Goal: Transaction & Acquisition: Purchase product/service

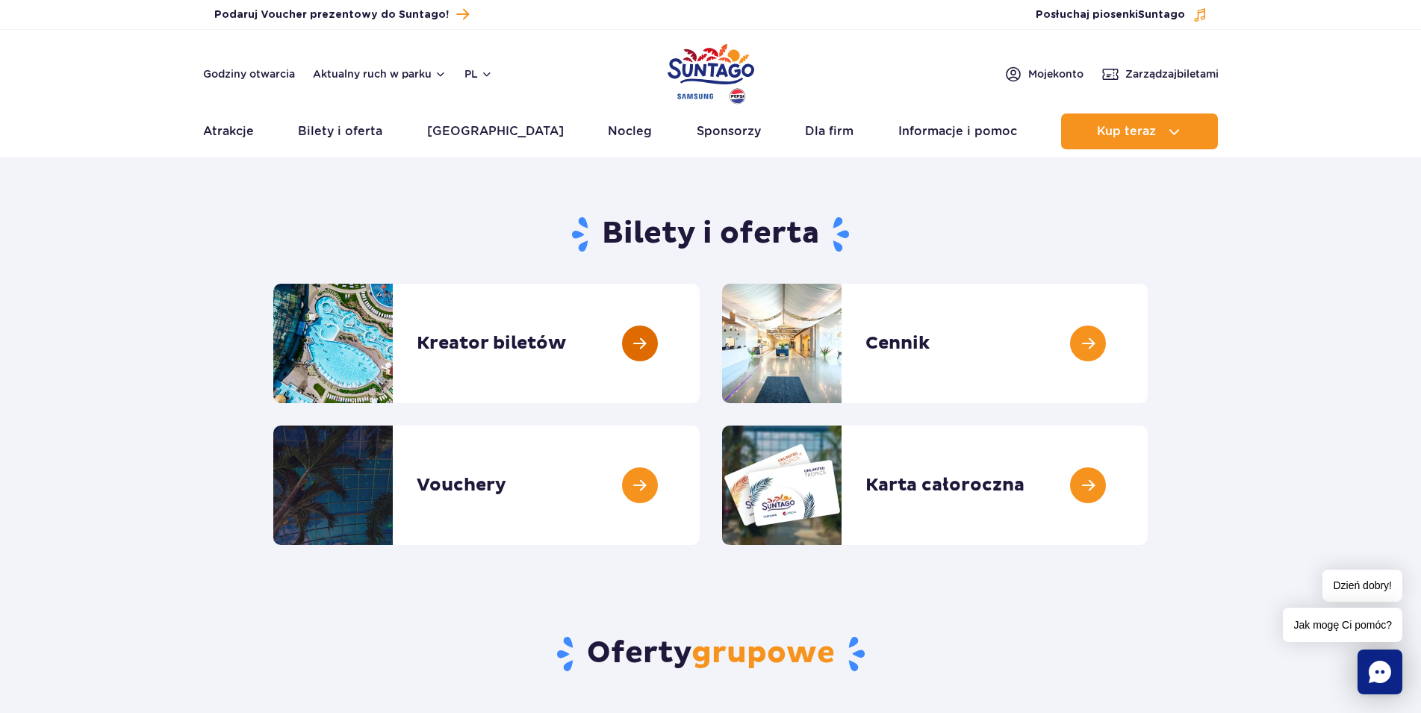
click at [700, 338] on link at bounding box center [700, 344] width 0 height 120
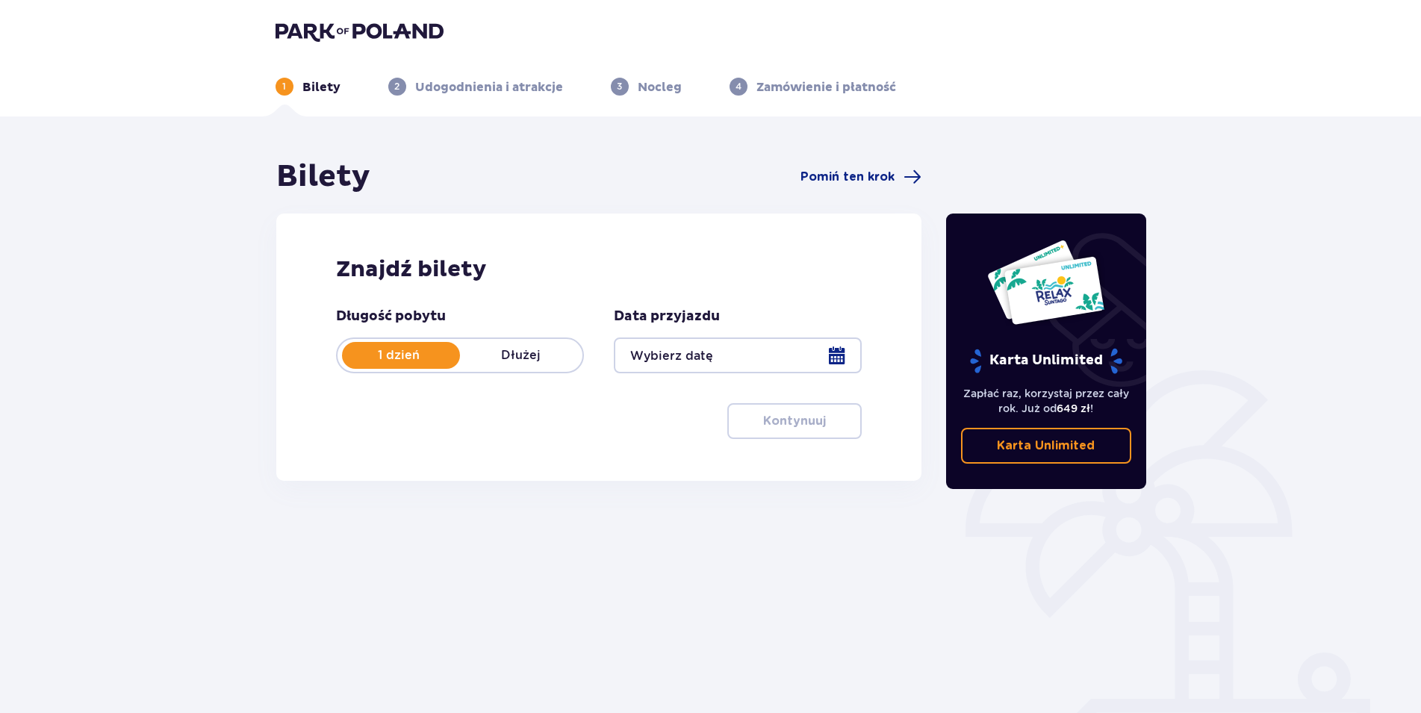
click at [844, 359] on div at bounding box center [738, 356] width 248 height 36
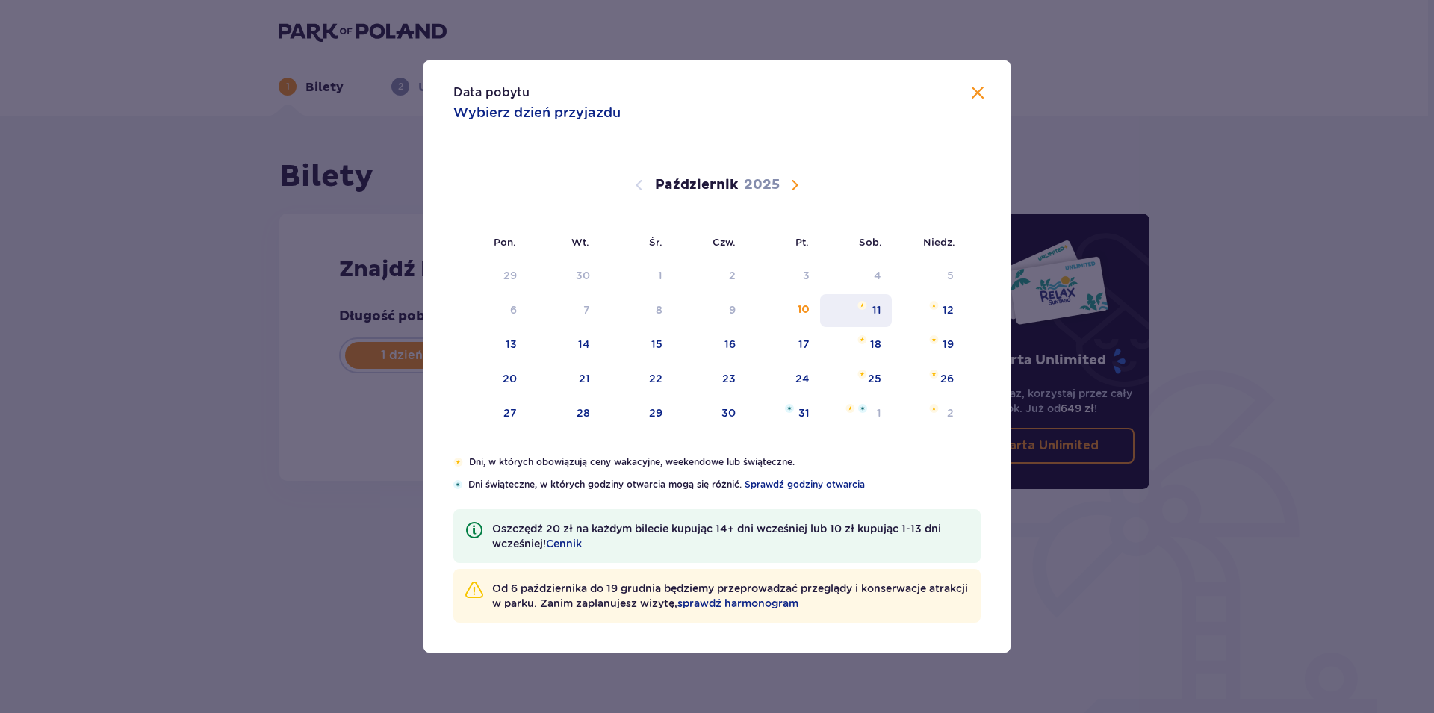
click at [881, 317] on div "11" at bounding box center [876, 310] width 9 height 15
type input "11.10.25"
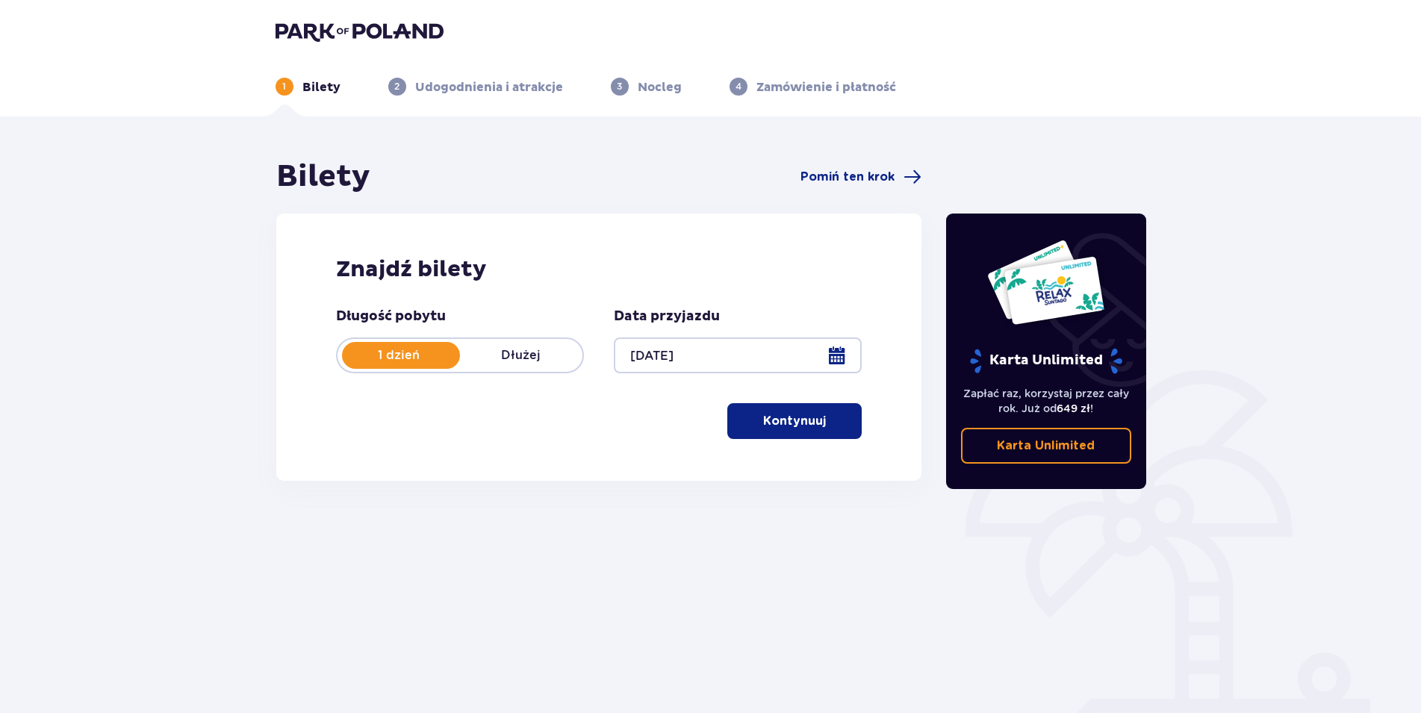
click at [797, 418] on p "Kontynuuj" at bounding box center [794, 421] width 63 height 16
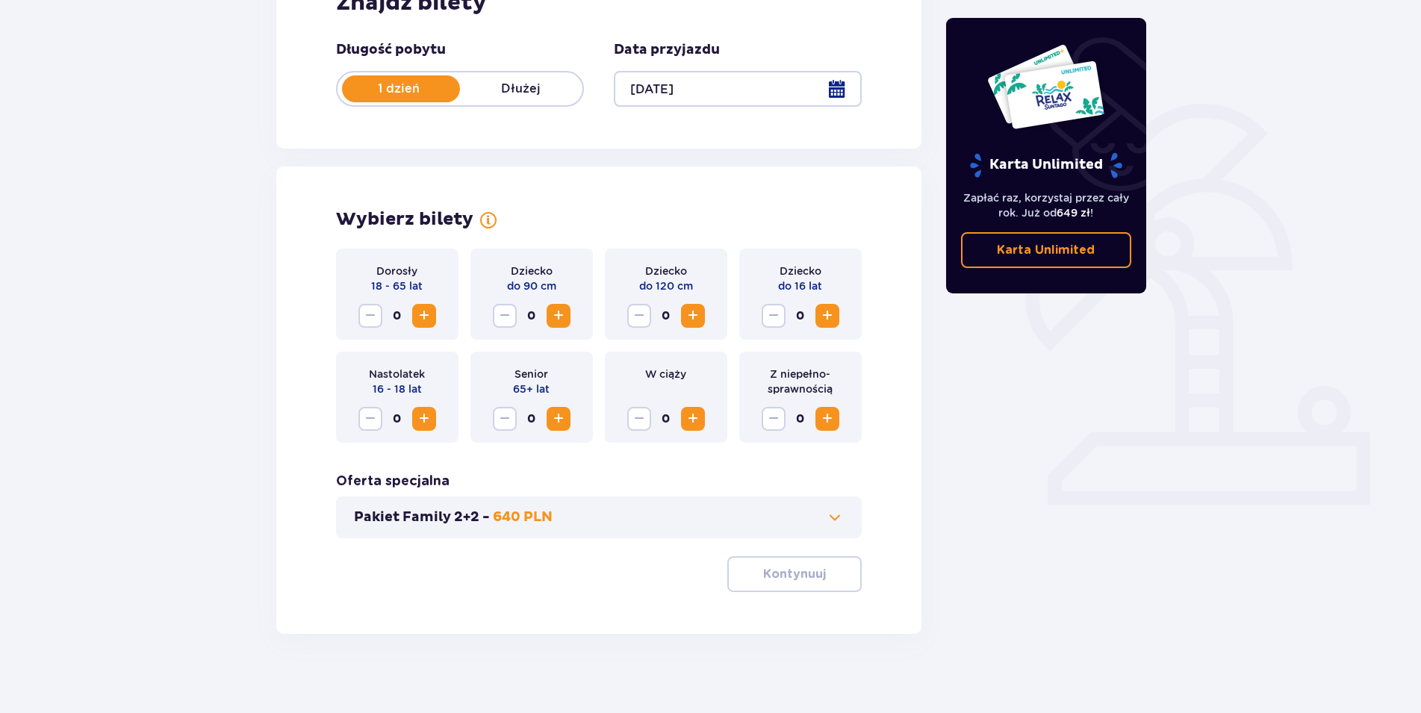
scroll to position [277, 0]
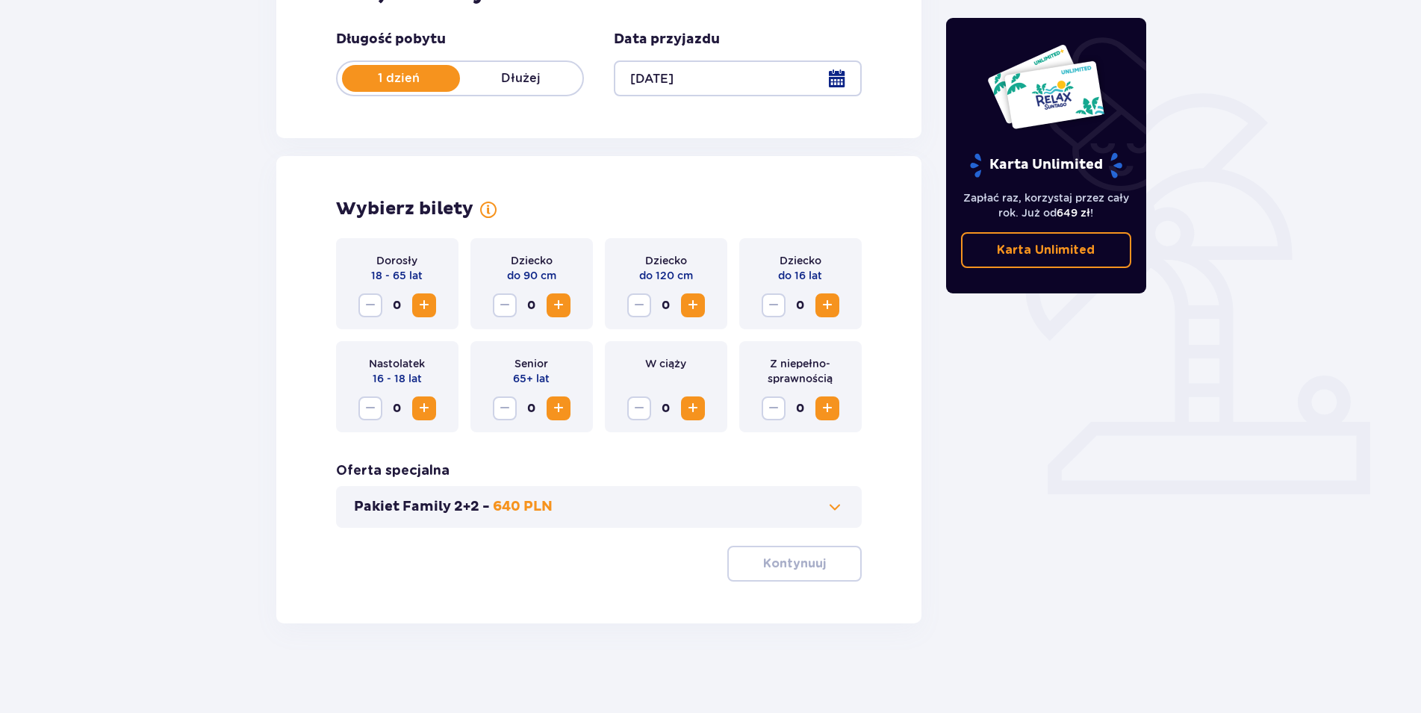
click at [435, 302] on button "Zwiększ" at bounding box center [424, 306] width 24 height 24
click at [683, 303] on button "Zwiększ" at bounding box center [693, 306] width 24 height 24
click at [824, 306] on span "Zwiększ" at bounding box center [828, 306] width 18 height 18
click at [781, 557] on p "Kontynuuj" at bounding box center [794, 564] width 63 height 16
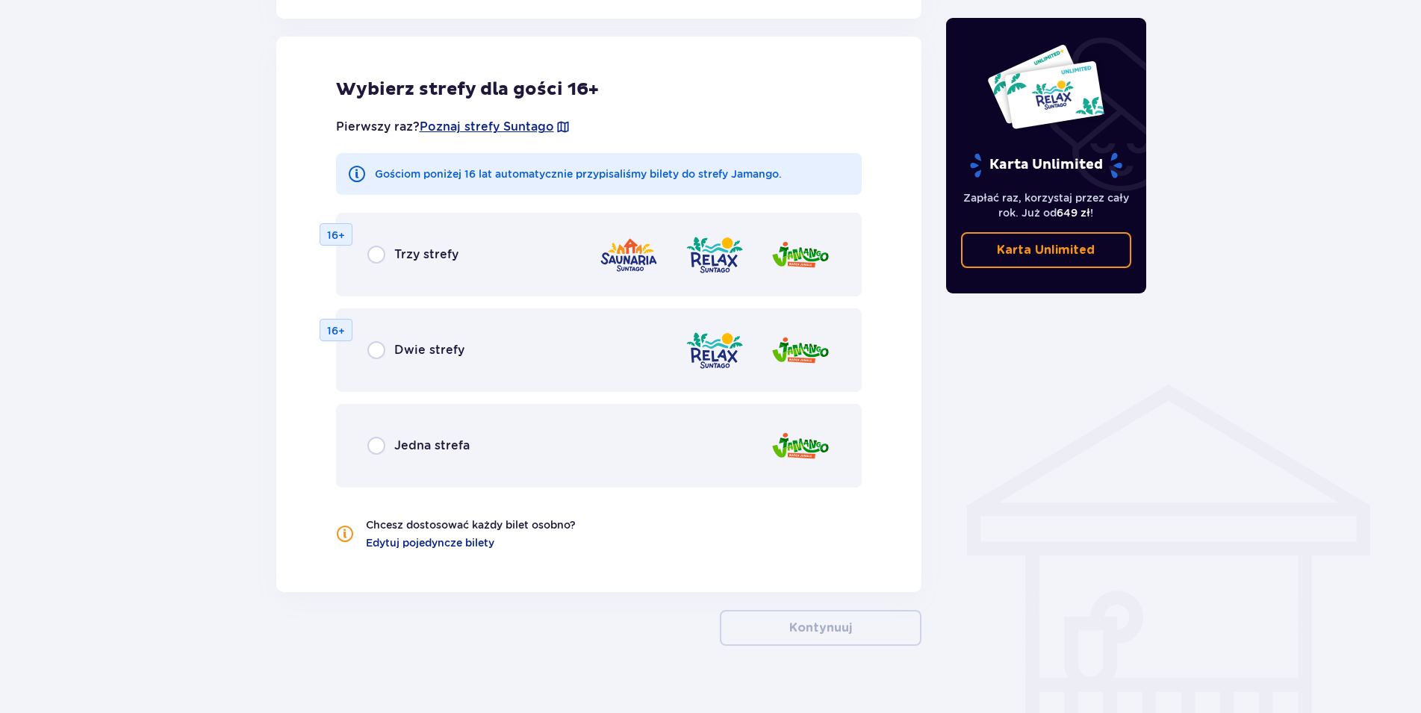
scroll to position [829, 0]
click at [437, 458] on div "Jedna strefa" at bounding box center [599, 445] width 527 height 84
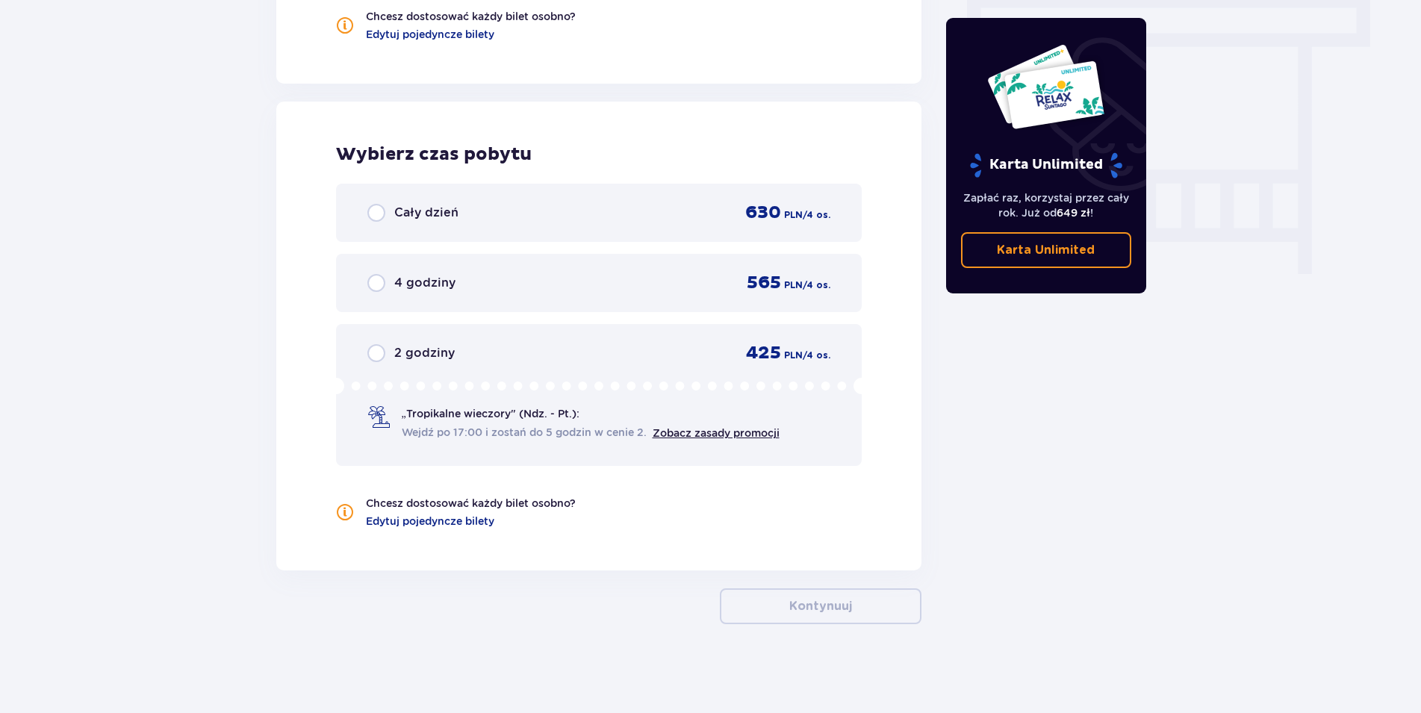
scroll to position [1338, 0]
click at [464, 223] on div "Cały dzień 630 PLN / 4 os." at bounding box center [599, 212] width 464 height 22
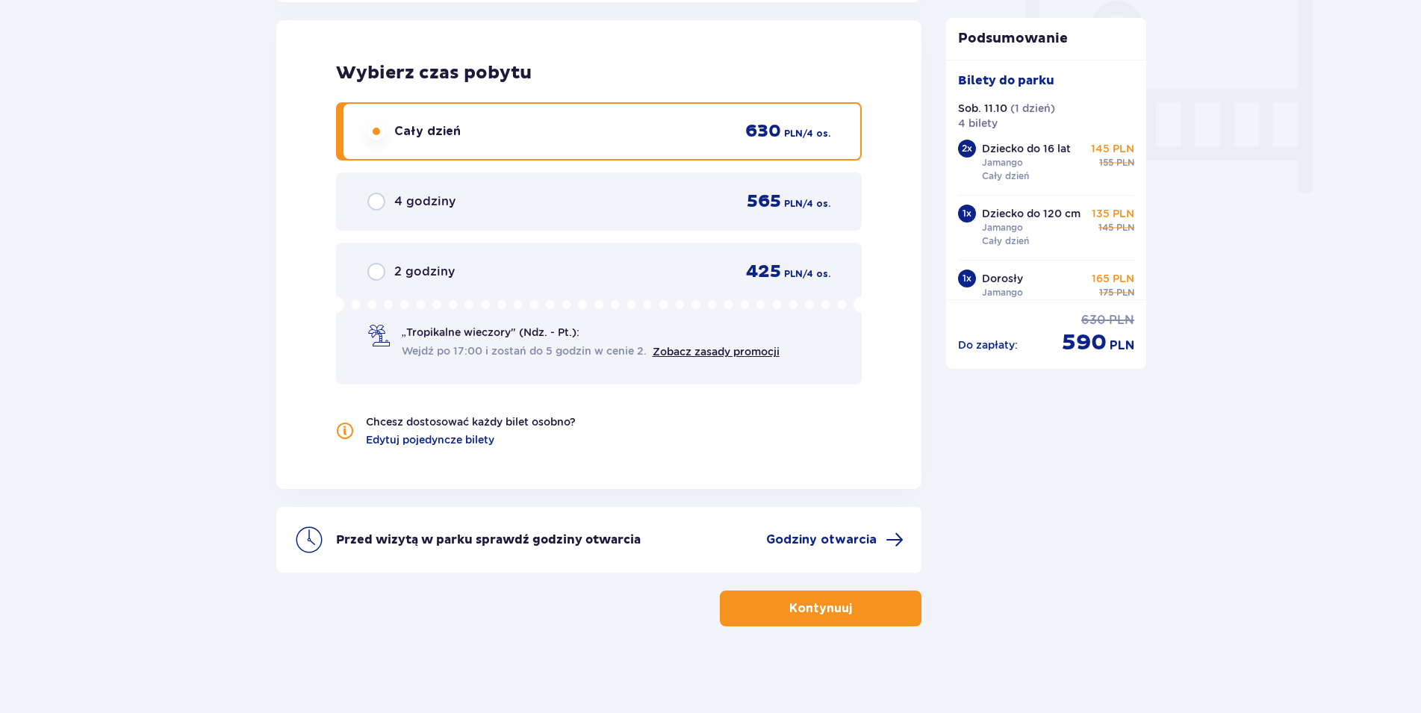
scroll to position [1421, 0]
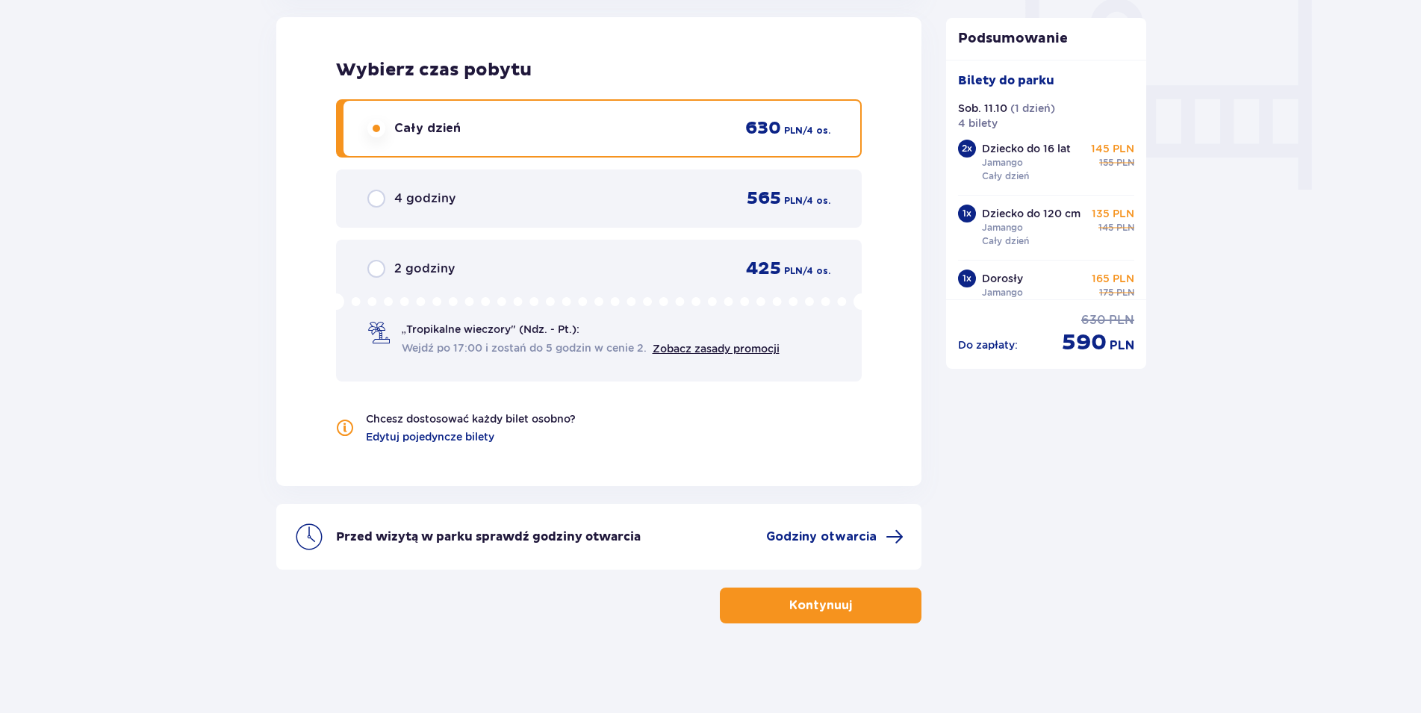
click at [833, 609] on p "Kontynuuj" at bounding box center [821, 606] width 63 height 16
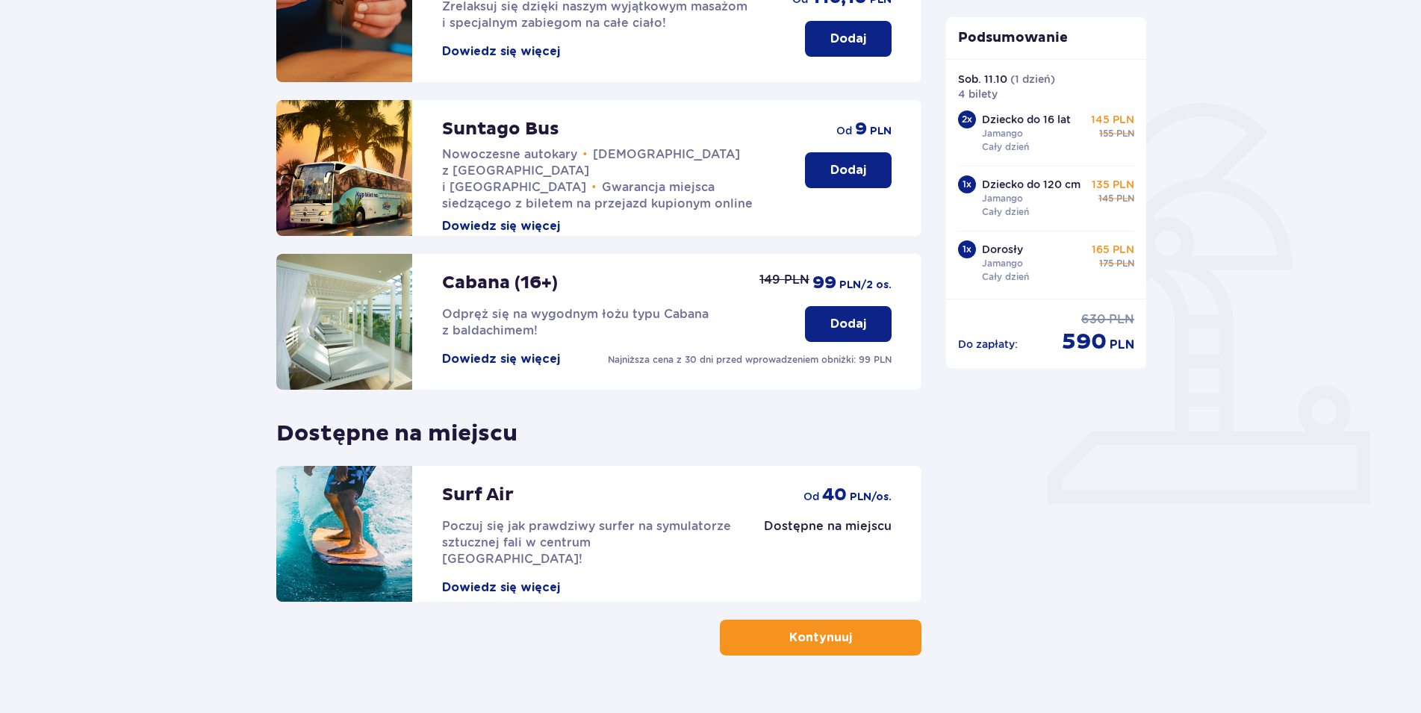
scroll to position [300, 0]
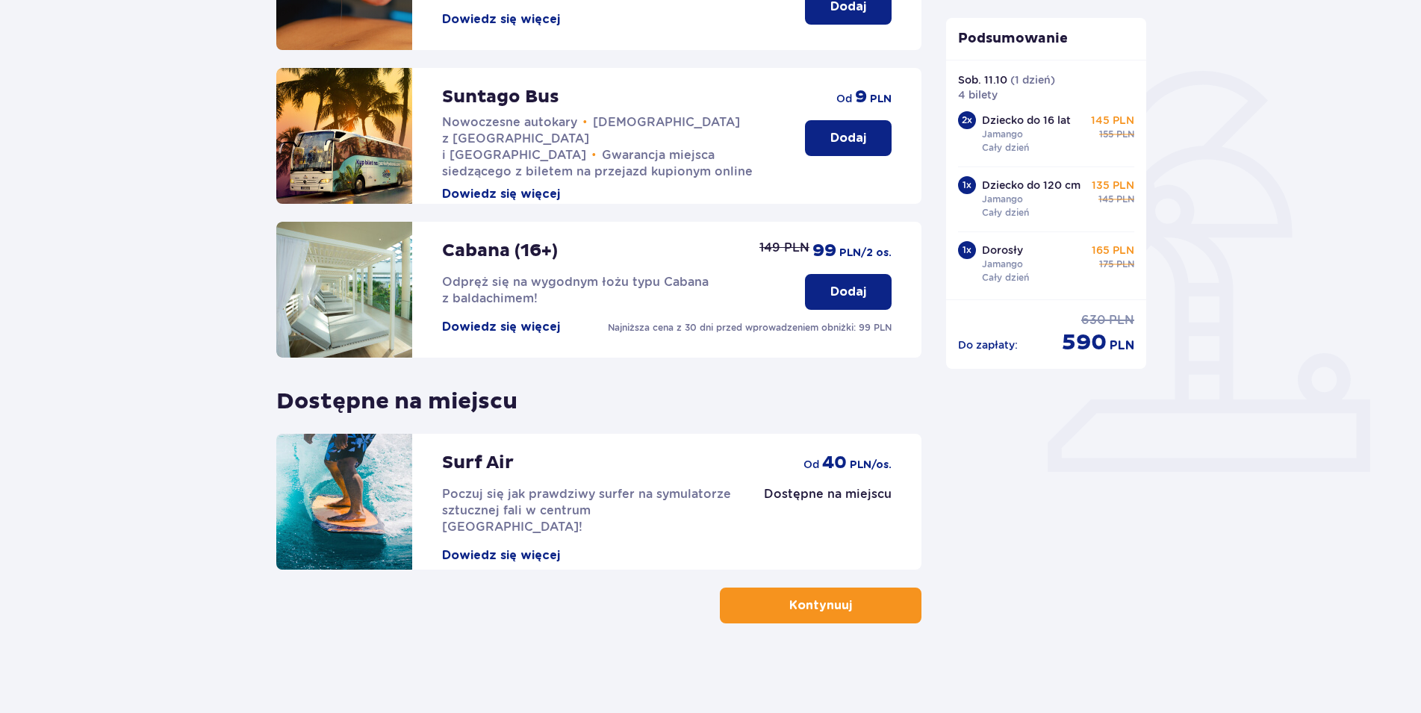
click at [860, 613] on span "button" at bounding box center [855, 606] width 18 height 18
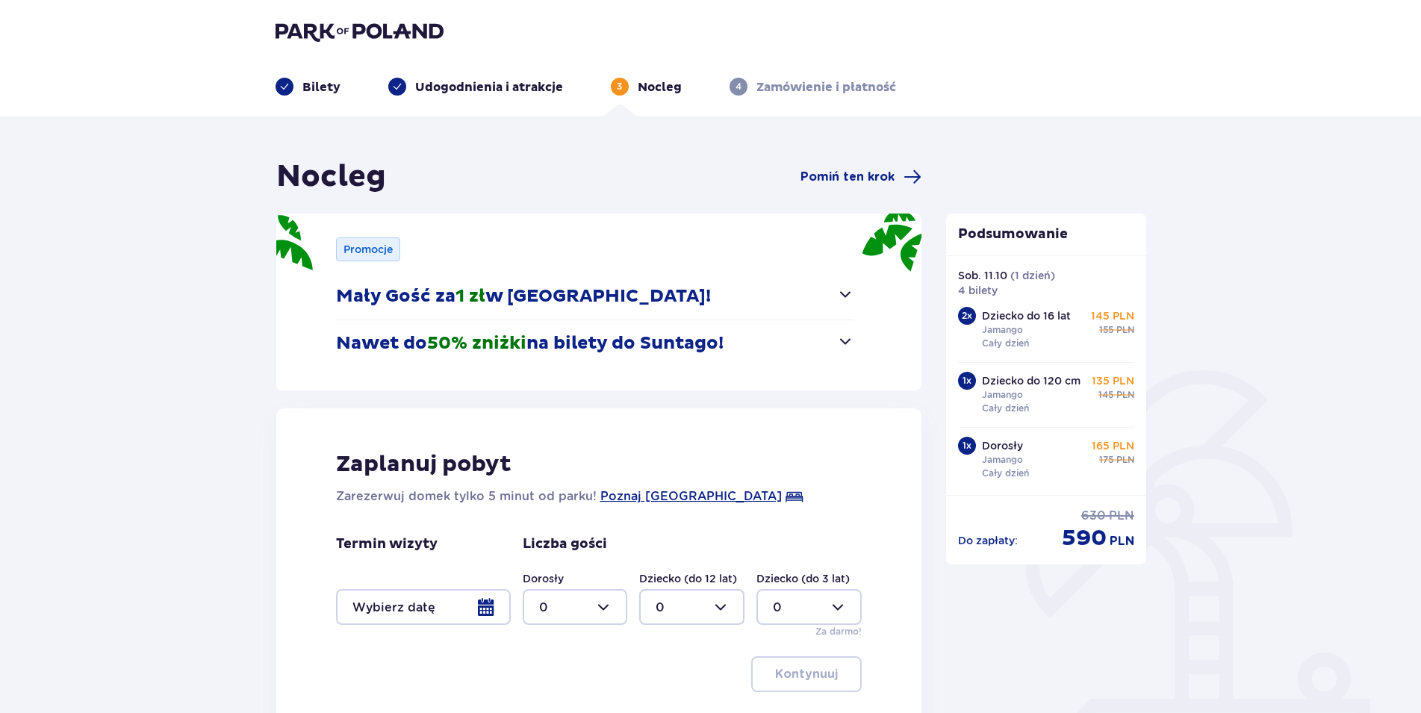
scroll to position [164, 0]
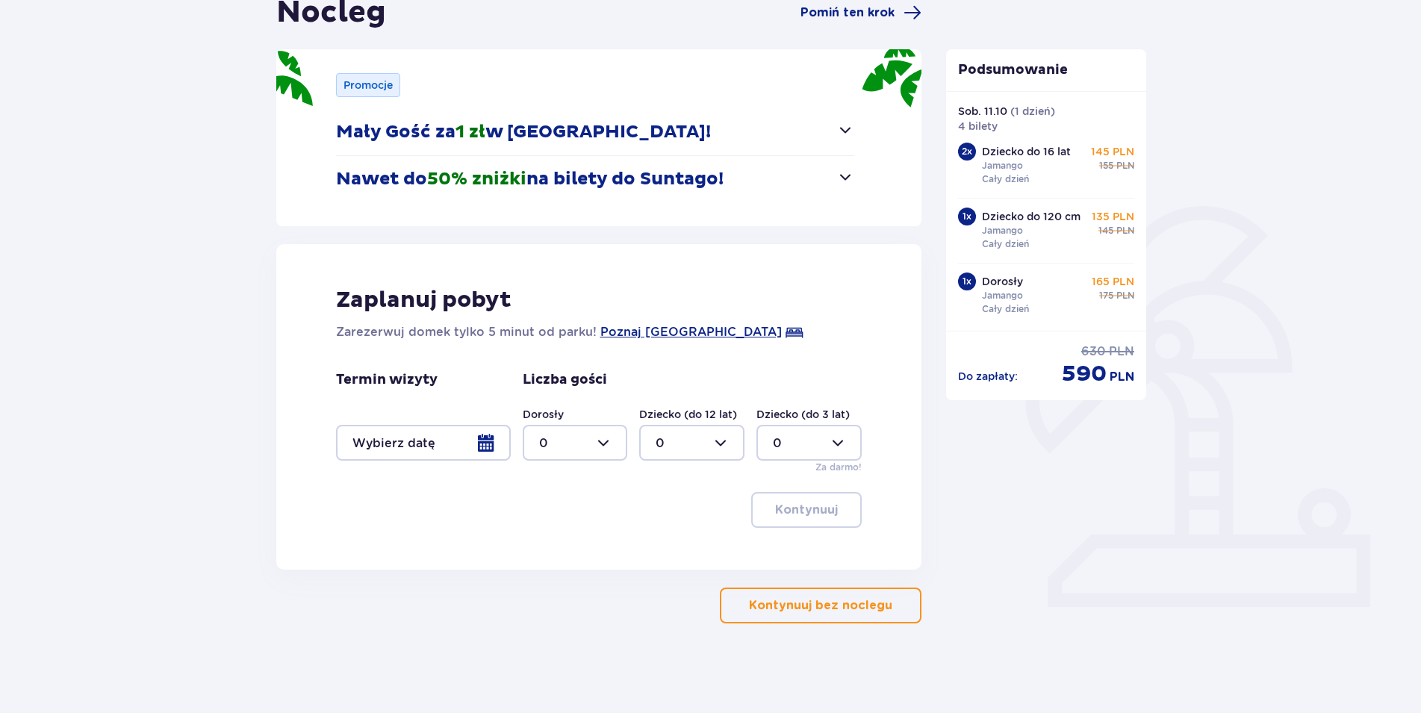
click at [830, 603] on p "Kontynuuj bez noclegu" at bounding box center [820, 606] width 143 height 16
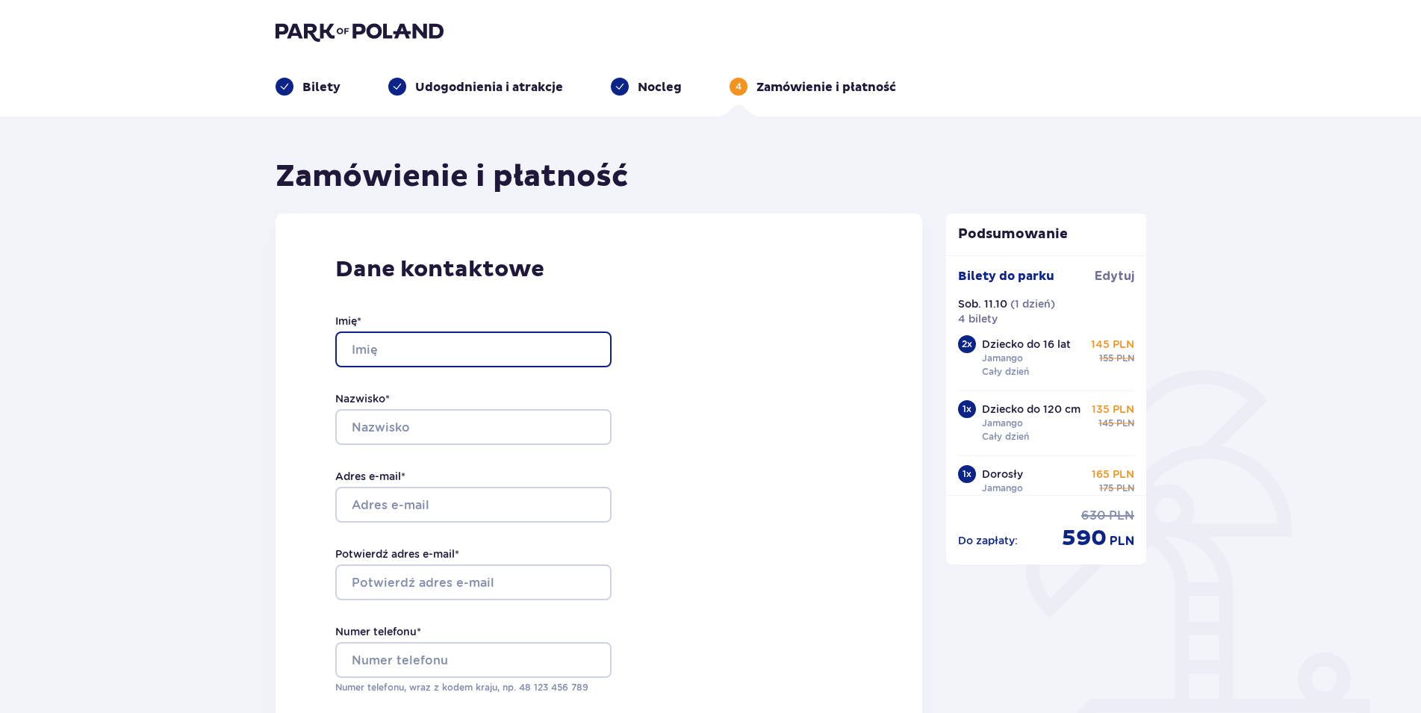
click at [382, 347] on input "Imię *" at bounding box center [473, 350] width 276 height 36
type input "Dorota"
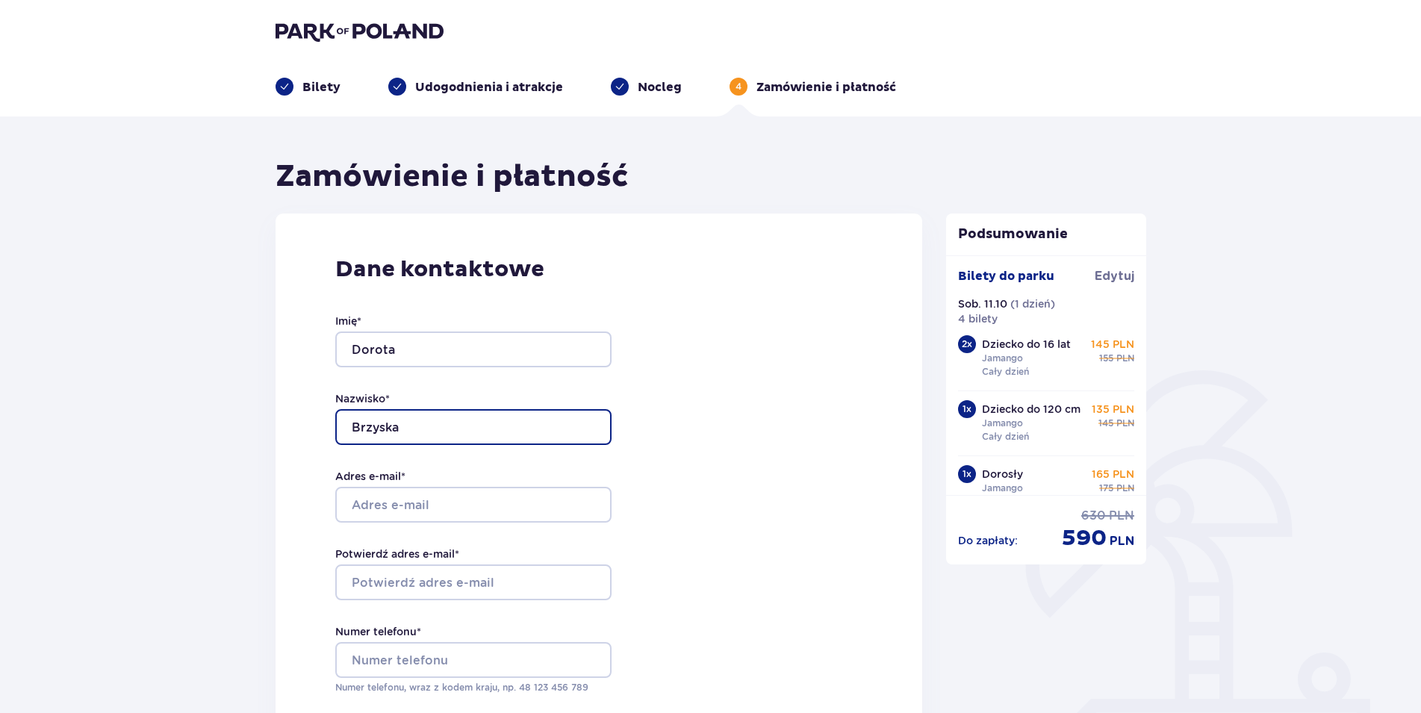
type input "Brzyska"
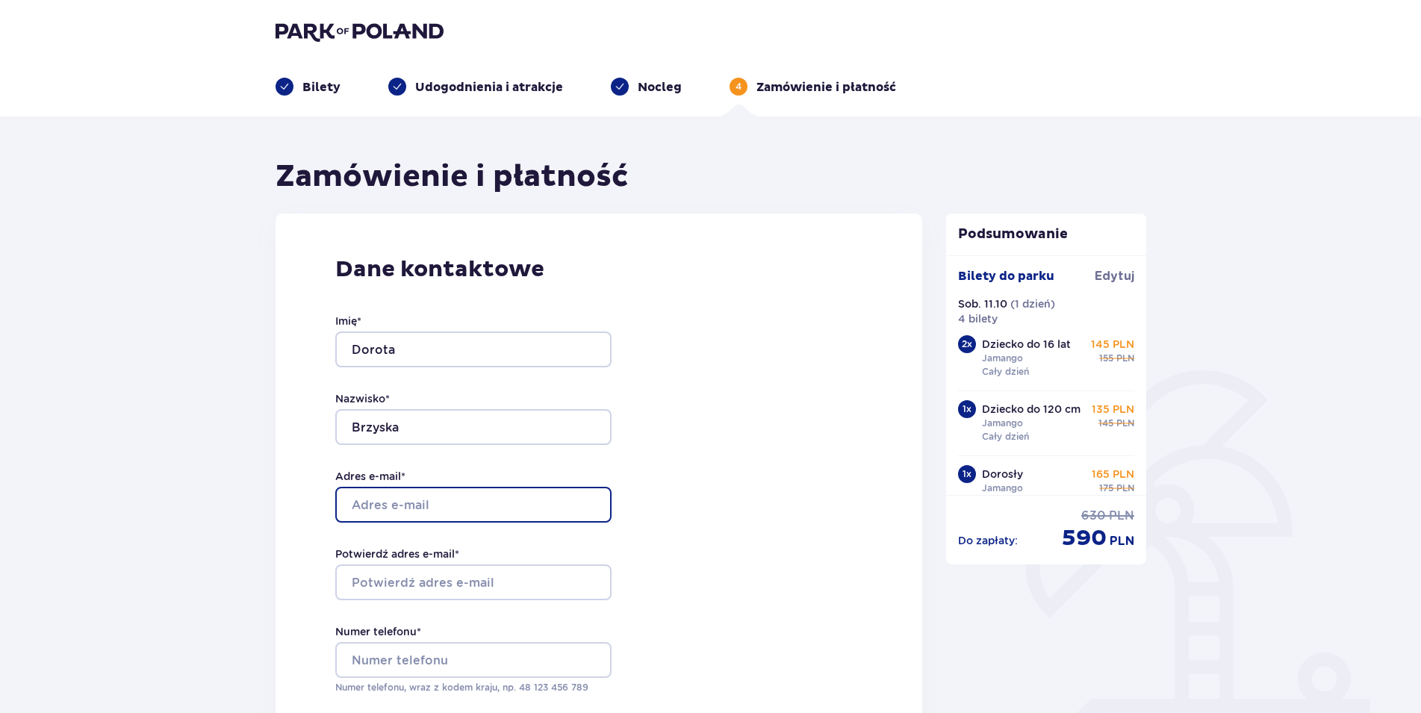
click at [439, 519] on input "Adres e-mail *" at bounding box center [473, 505] width 276 height 36
type input "[EMAIL_ADDRESS][DOMAIN_NAME]"
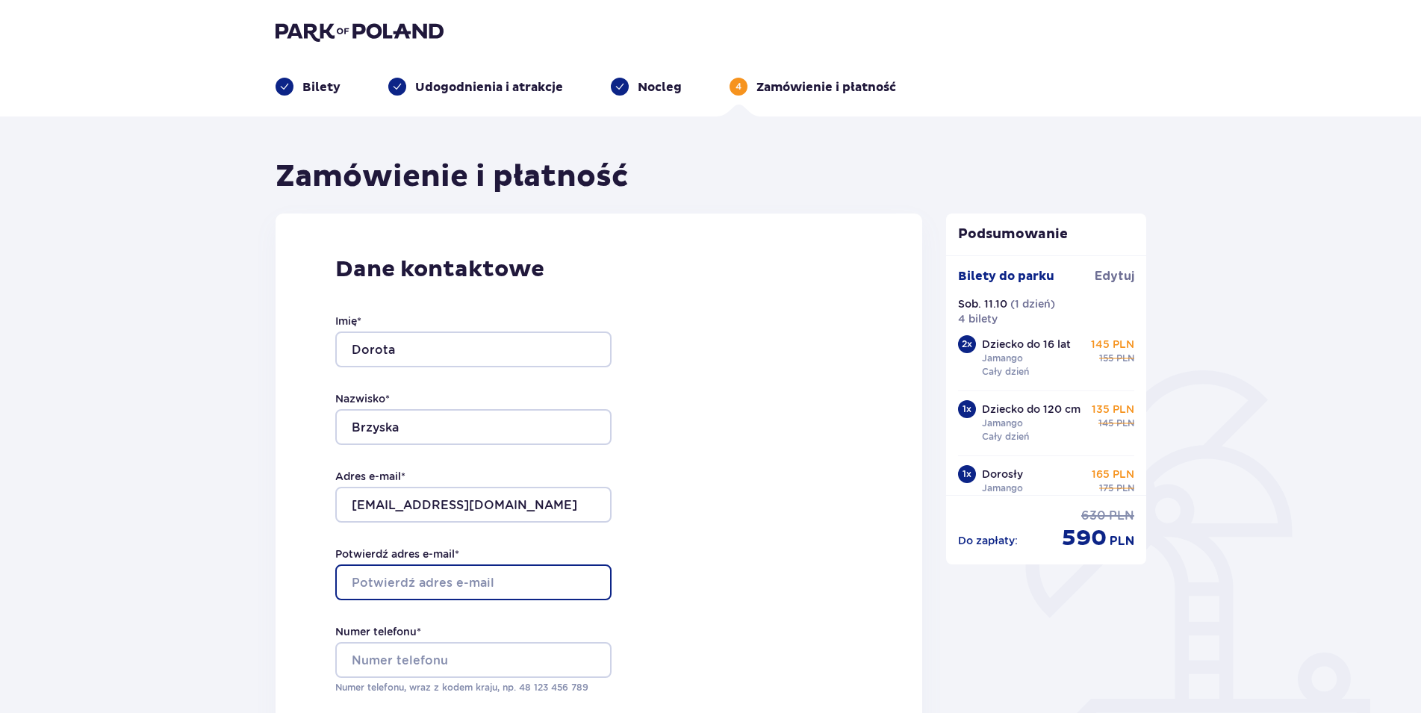
type input "P"
type input "[EMAIL_ADDRESS][DOMAIN_NAME]"
drag, startPoint x: 488, startPoint y: 642, endPoint x: 488, endPoint y: 656, distance: 13.4
click at [488, 655] on div "Numer telefonu * Numer telefonu, wraz z kodem kraju, np. 48 ​123 ​456 ​789" at bounding box center [473, 659] width 276 height 70
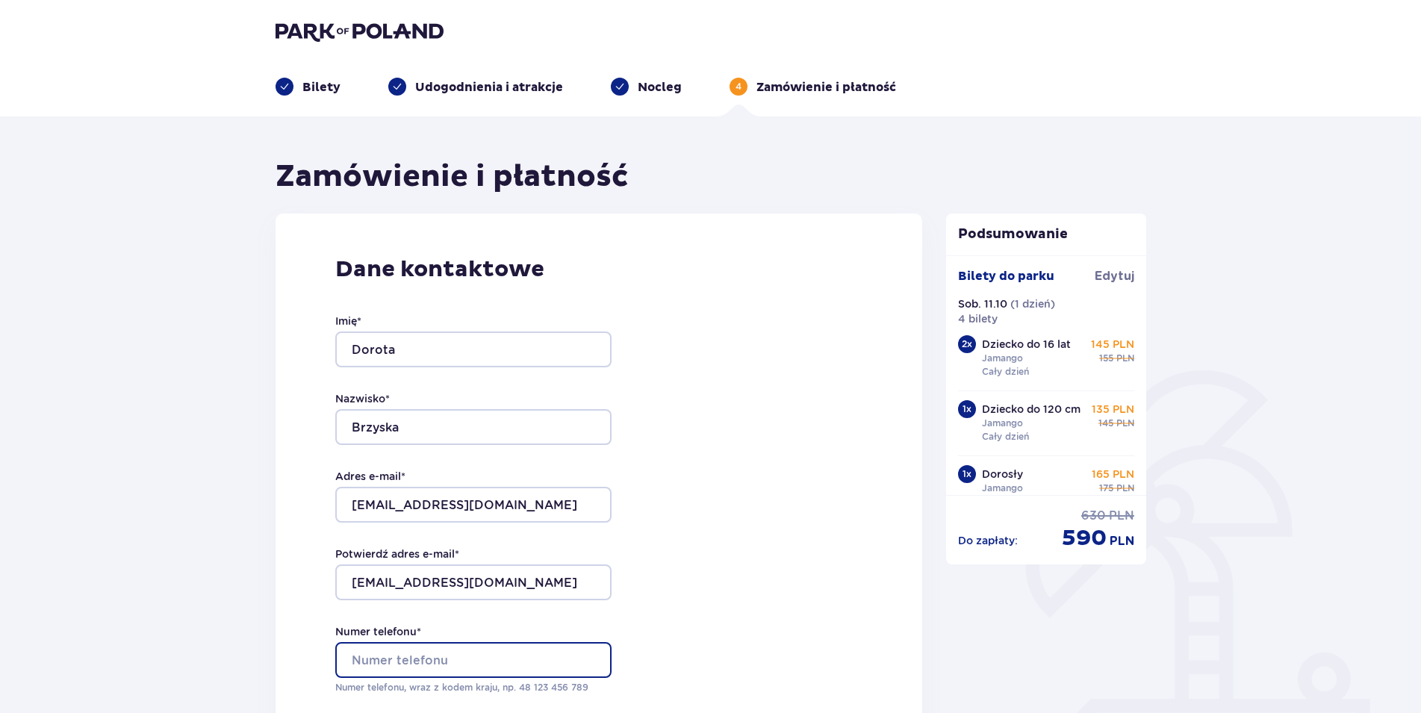
click at [488, 656] on input "Numer telefonu *" at bounding box center [473, 660] width 276 height 36
type input "723113222"
click at [787, 605] on div "Dane kontaktowe Imię * Dorota Nazwisko * Brzyska Adres e-mail * patimaciejka96@…" at bounding box center [600, 530] width 648 height 633
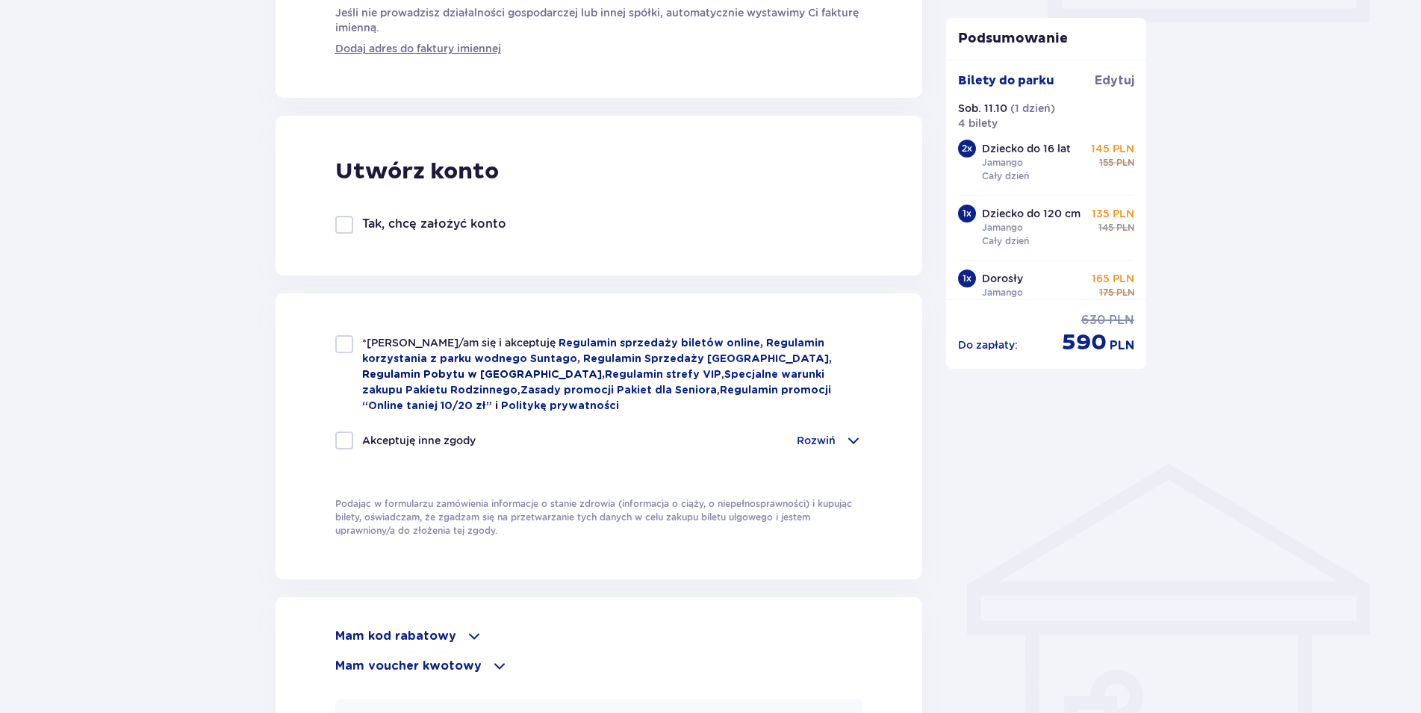
scroll to position [686, 0]
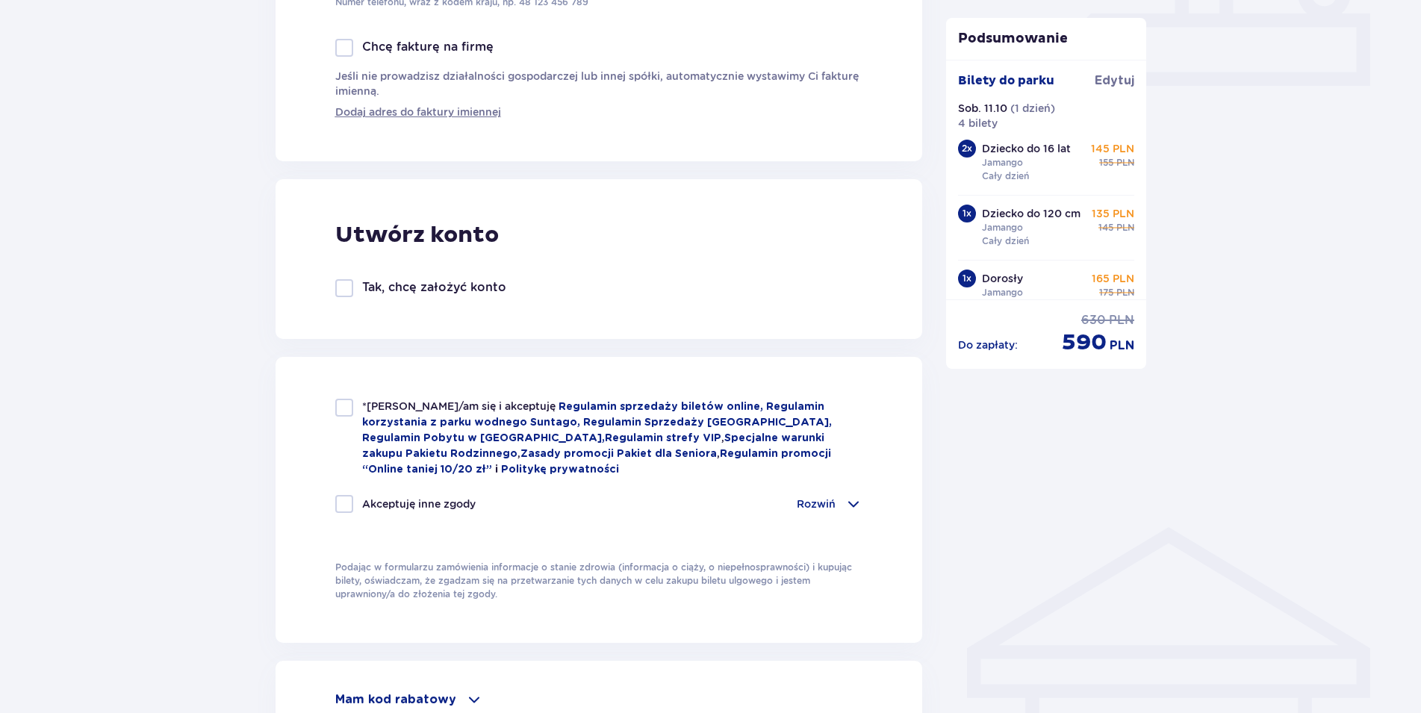
click at [348, 403] on div at bounding box center [344, 408] width 18 height 18
checkbox input "true"
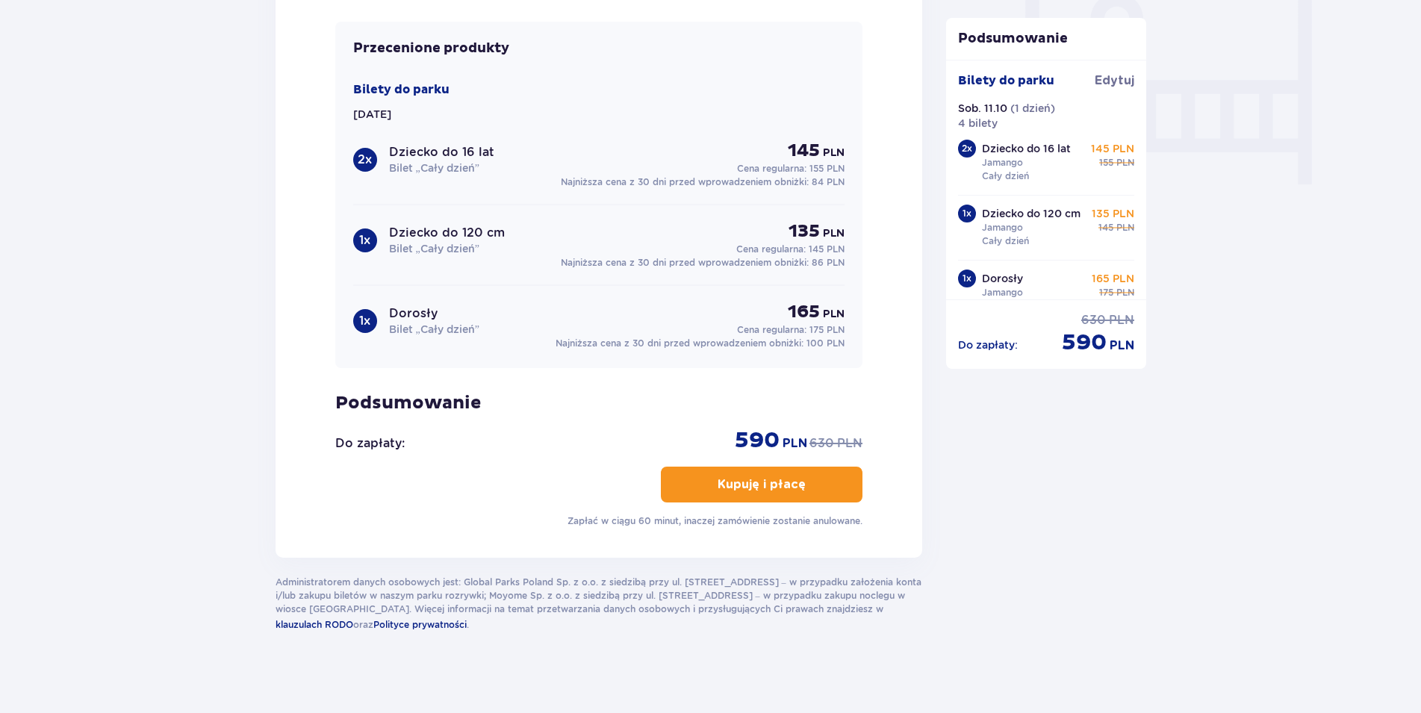
scroll to position [1432, 0]
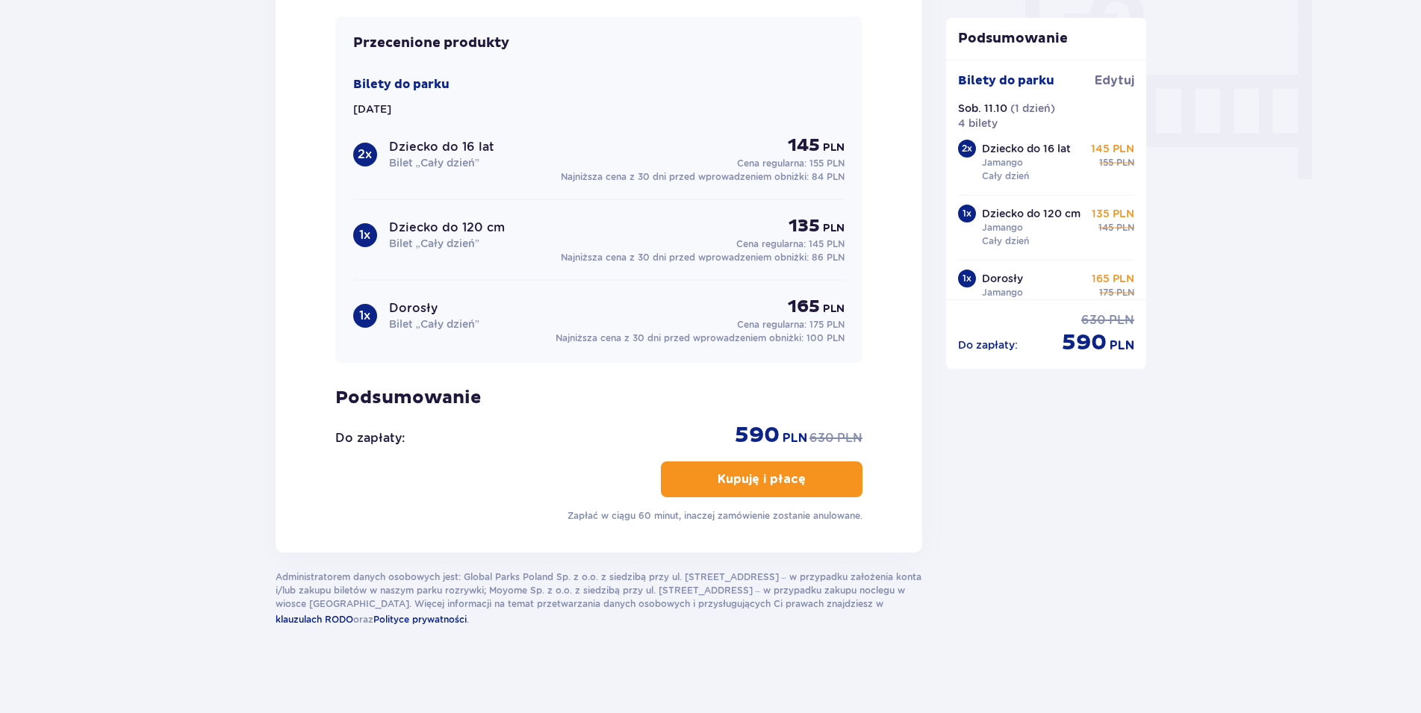
click at [790, 479] on p "Kupuję i płacę" at bounding box center [762, 479] width 88 height 16
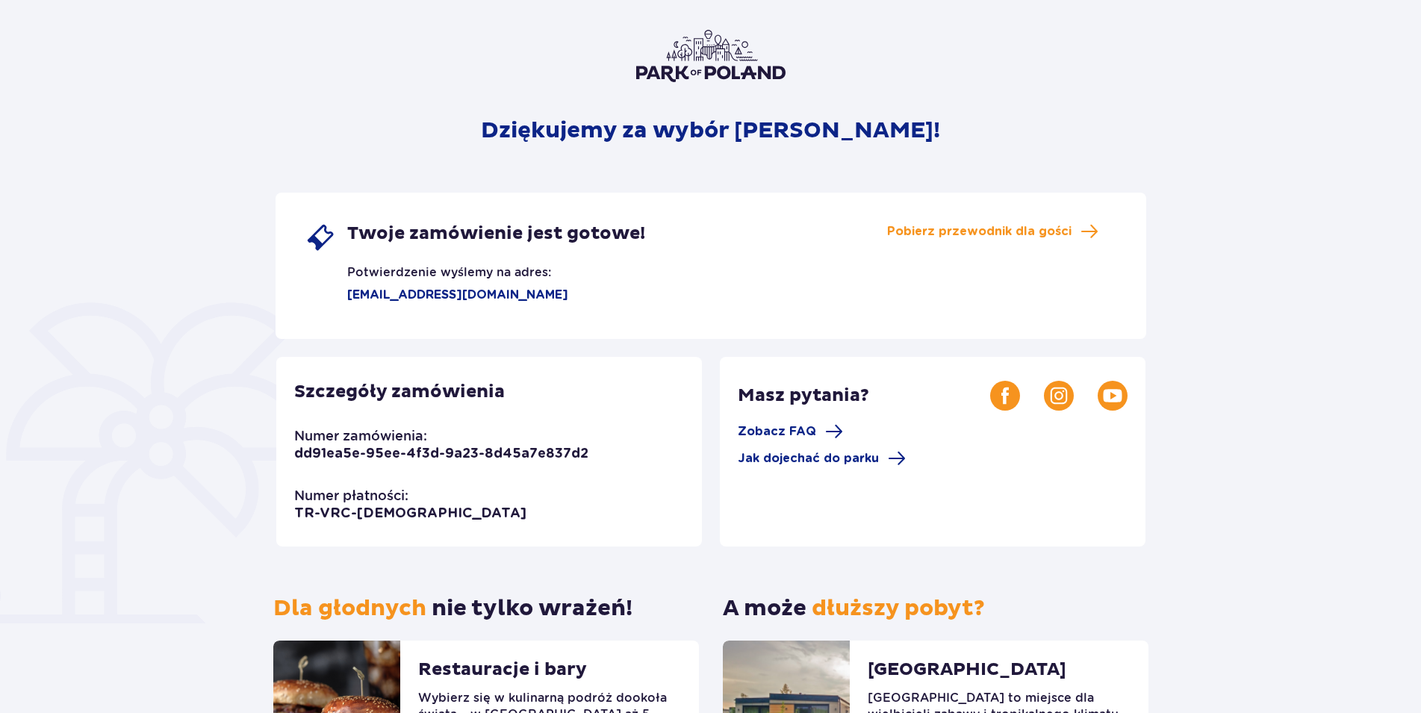
scroll to position [76, 0]
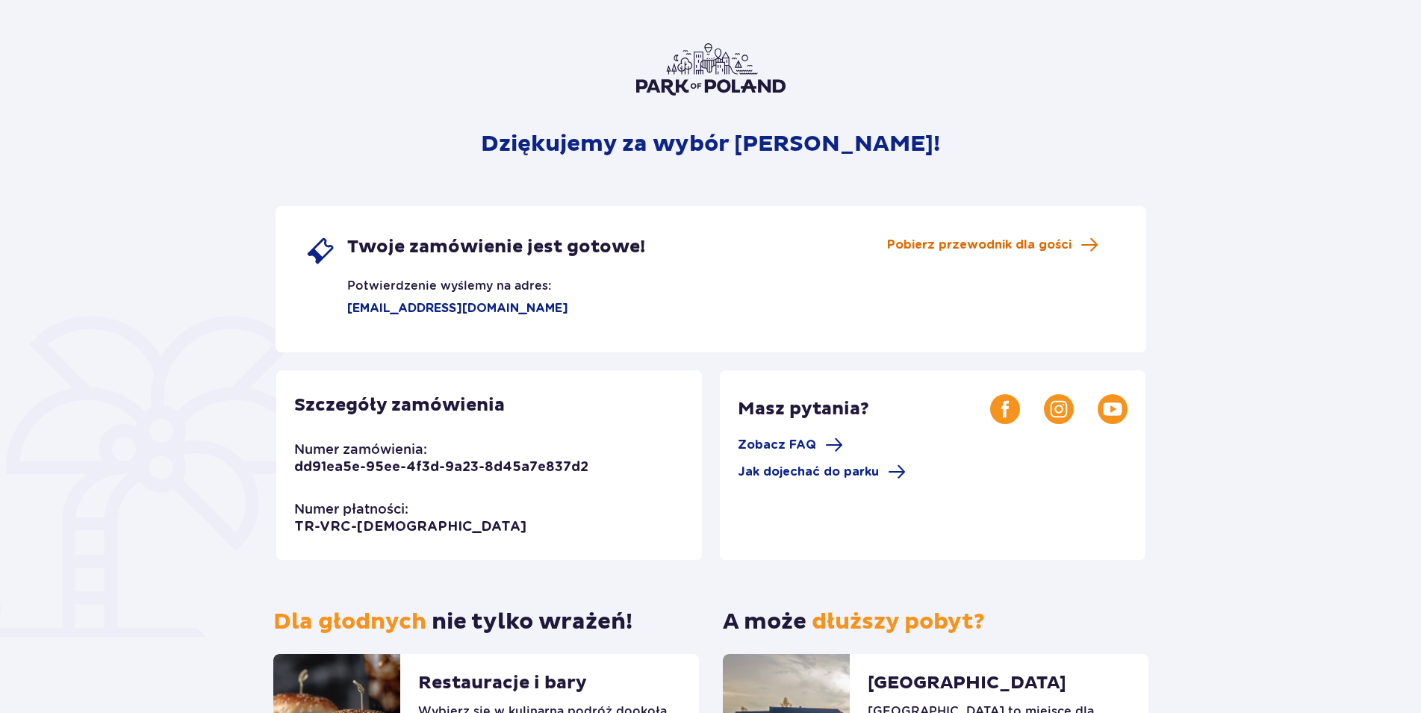
click at [993, 241] on span "Pobierz przewodnik dla gości" at bounding box center [979, 245] width 184 height 16
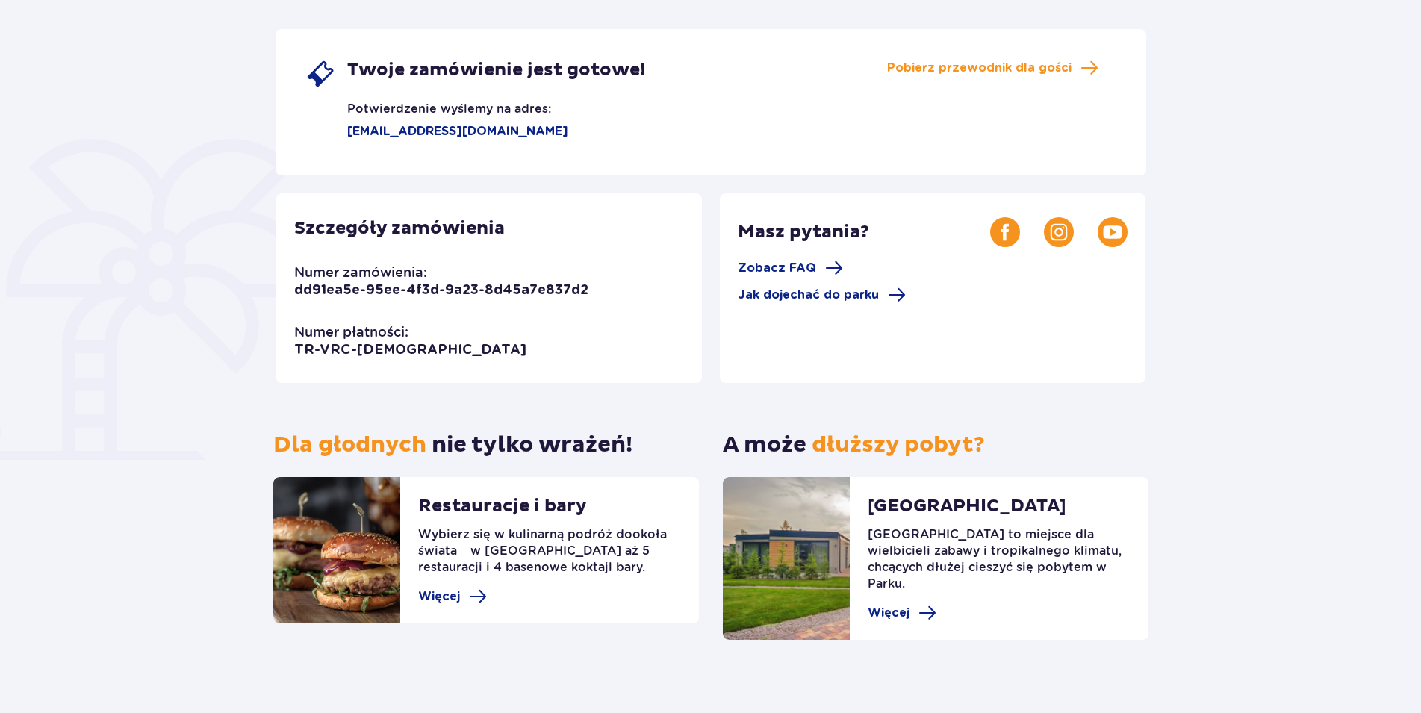
scroll to position [0, 0]
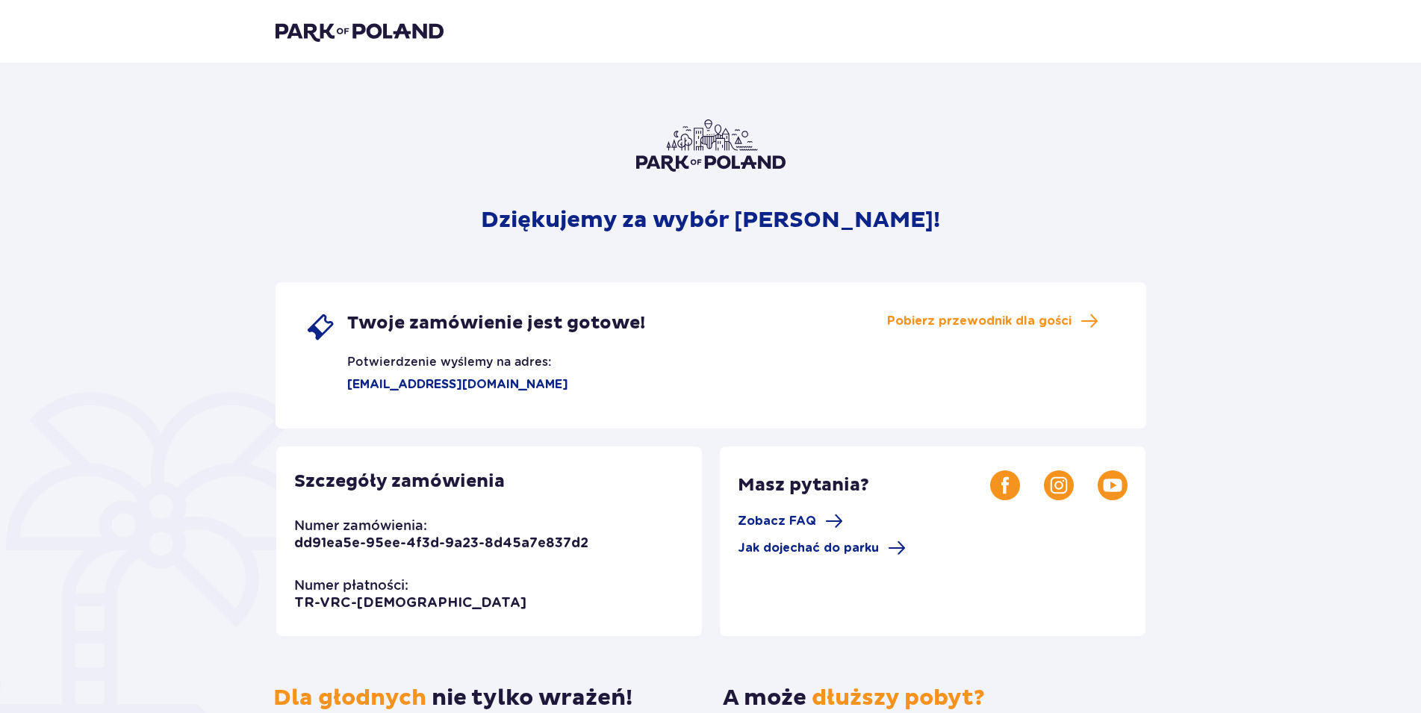
click at [391, 37] on img at bounding box center [360, 31] width 168 height 21
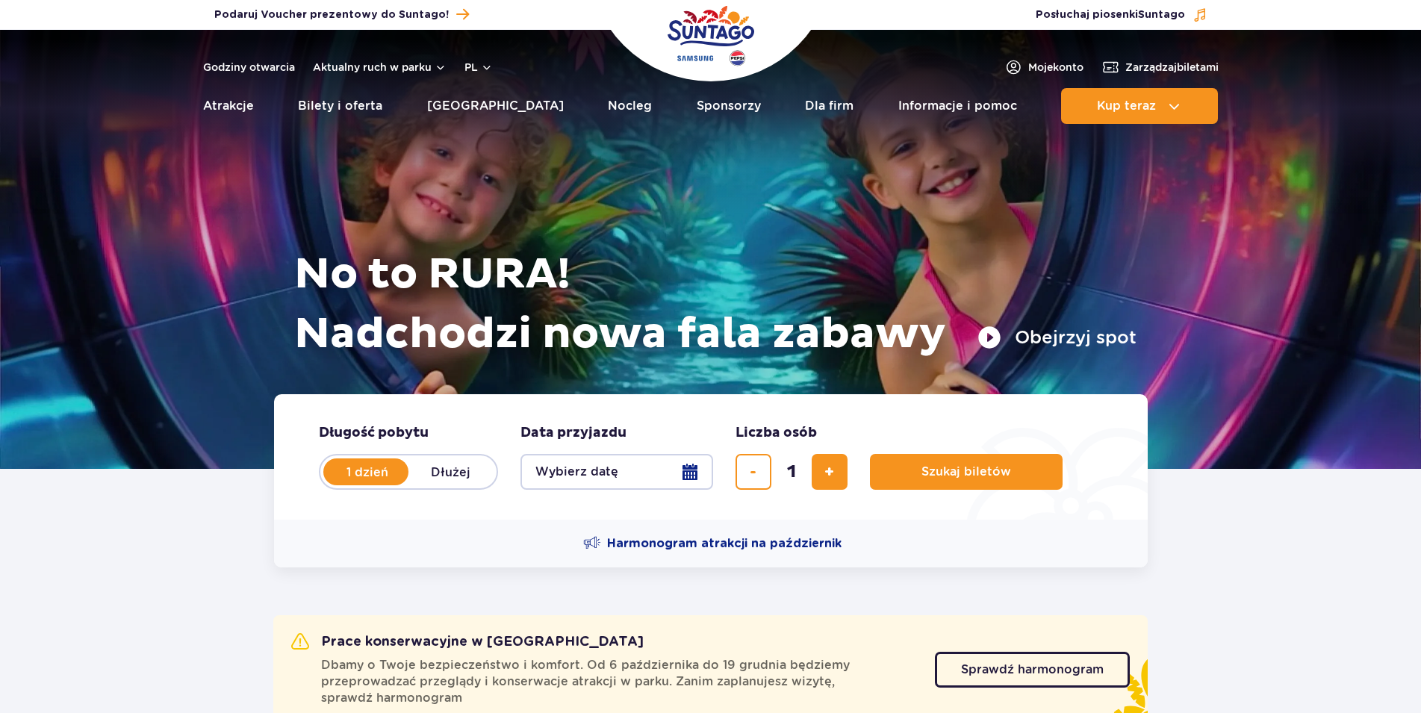
click at [694, 474] on button "Wybierz datę" at bounding box center [617, 472] width 193 height 36
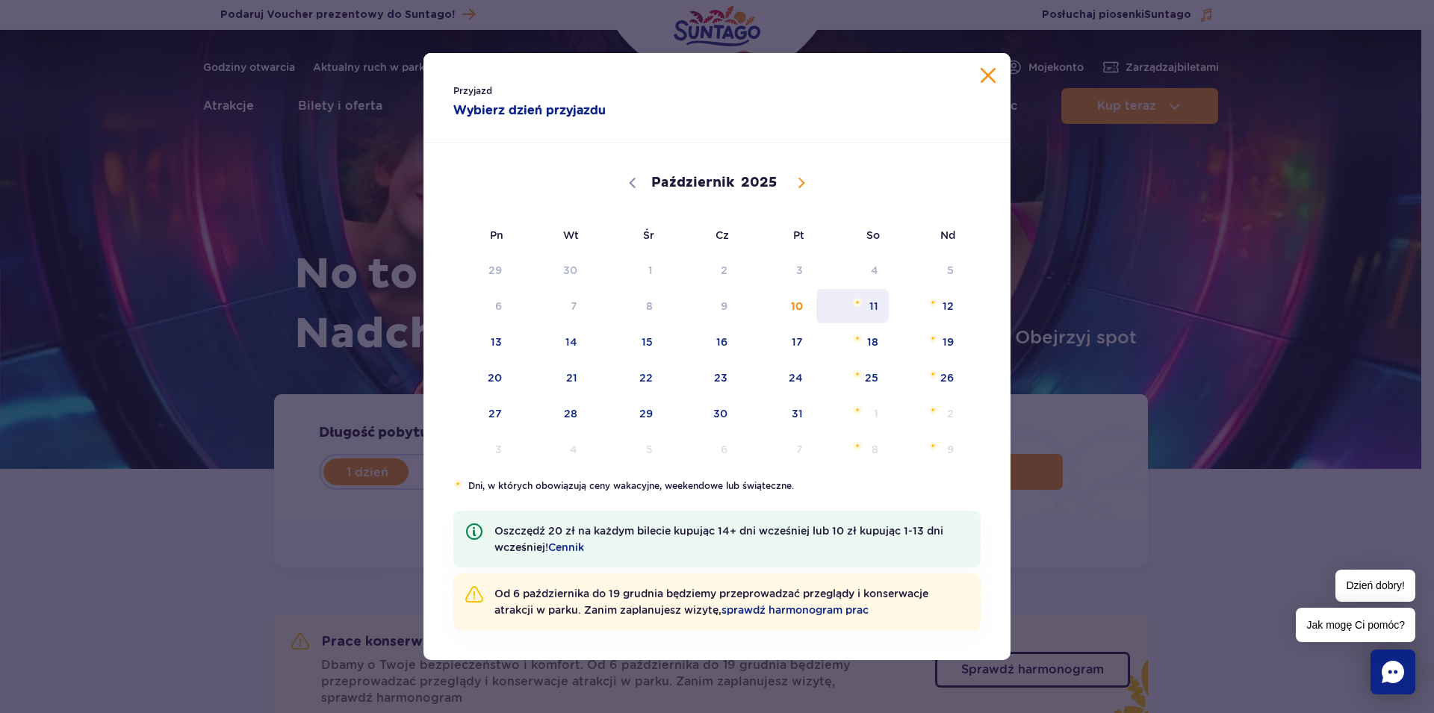
click at [872, 294] on span "11" at bounding box center [852, 306] width 75 height 34
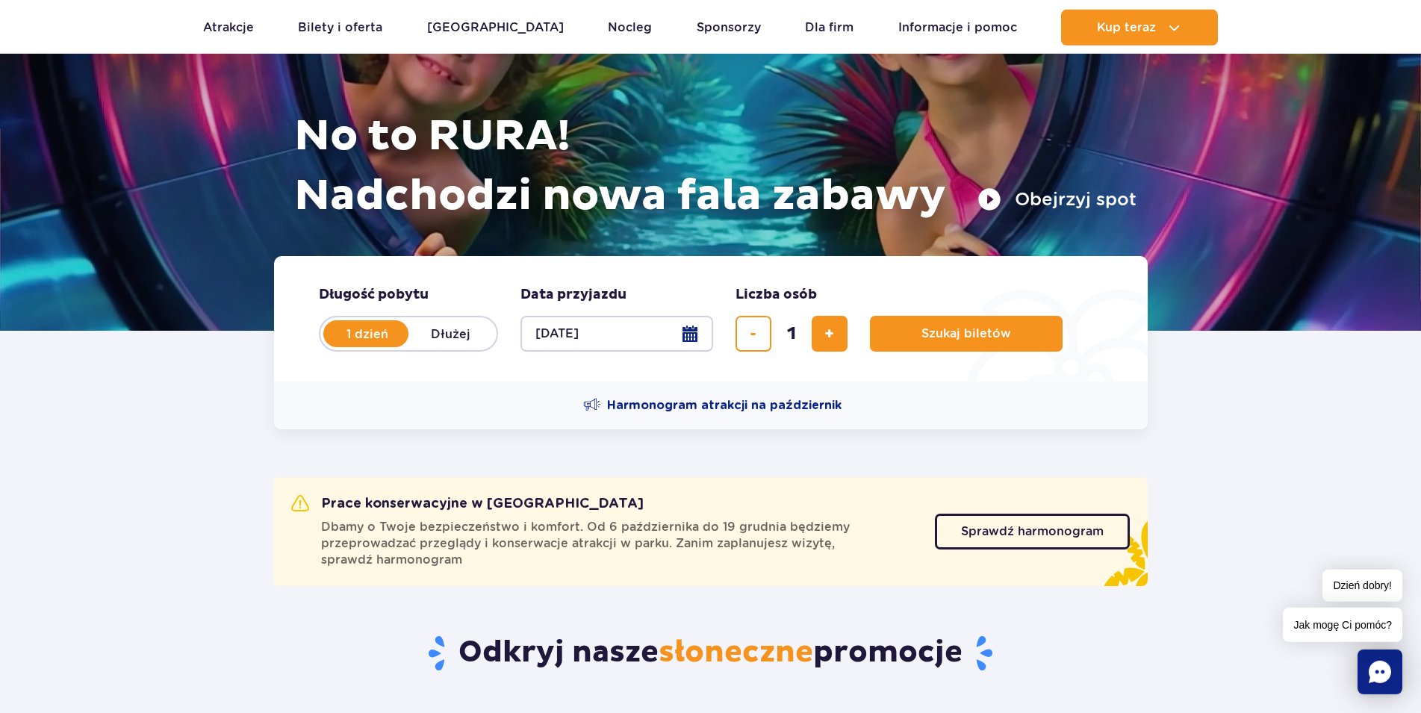
scroll to position [229, 0]
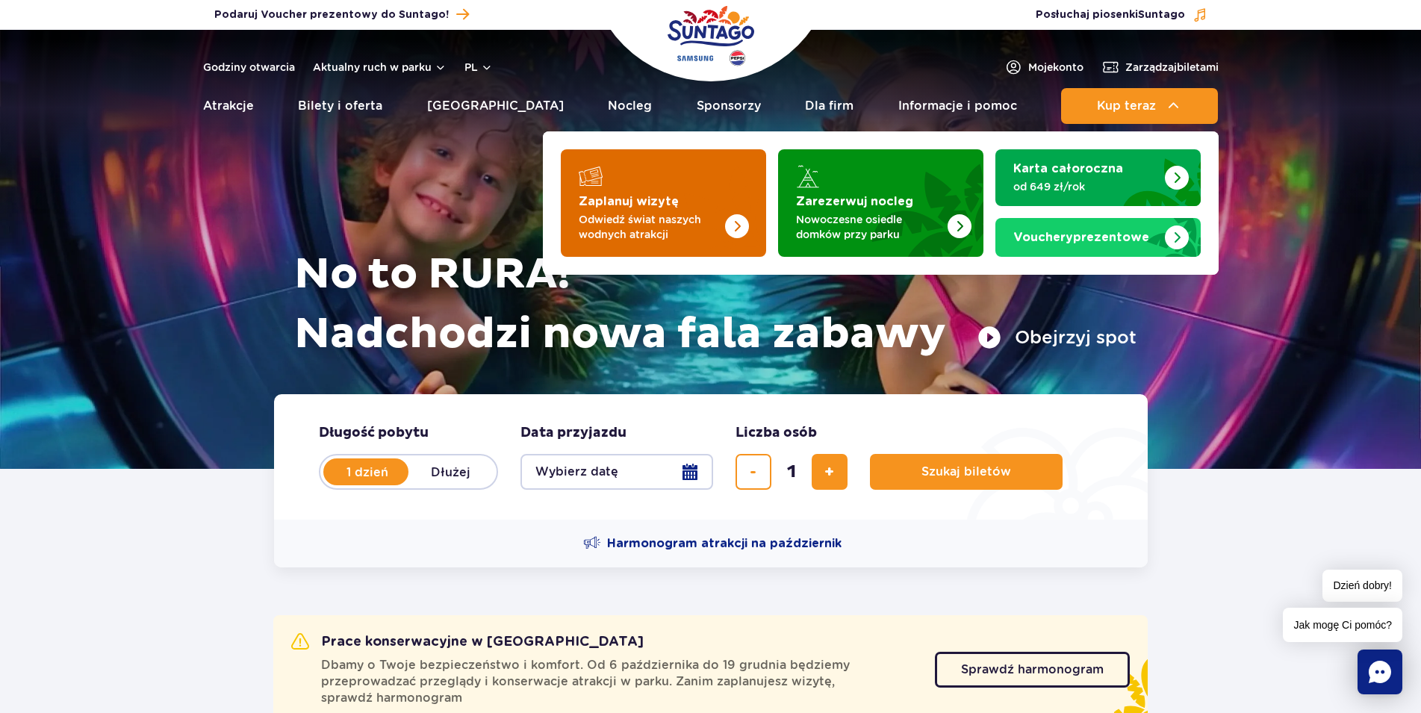
click at [619, 197] on strong "Zaplanuj wizytę" at bounding box center [629, 202] width 100 height 12
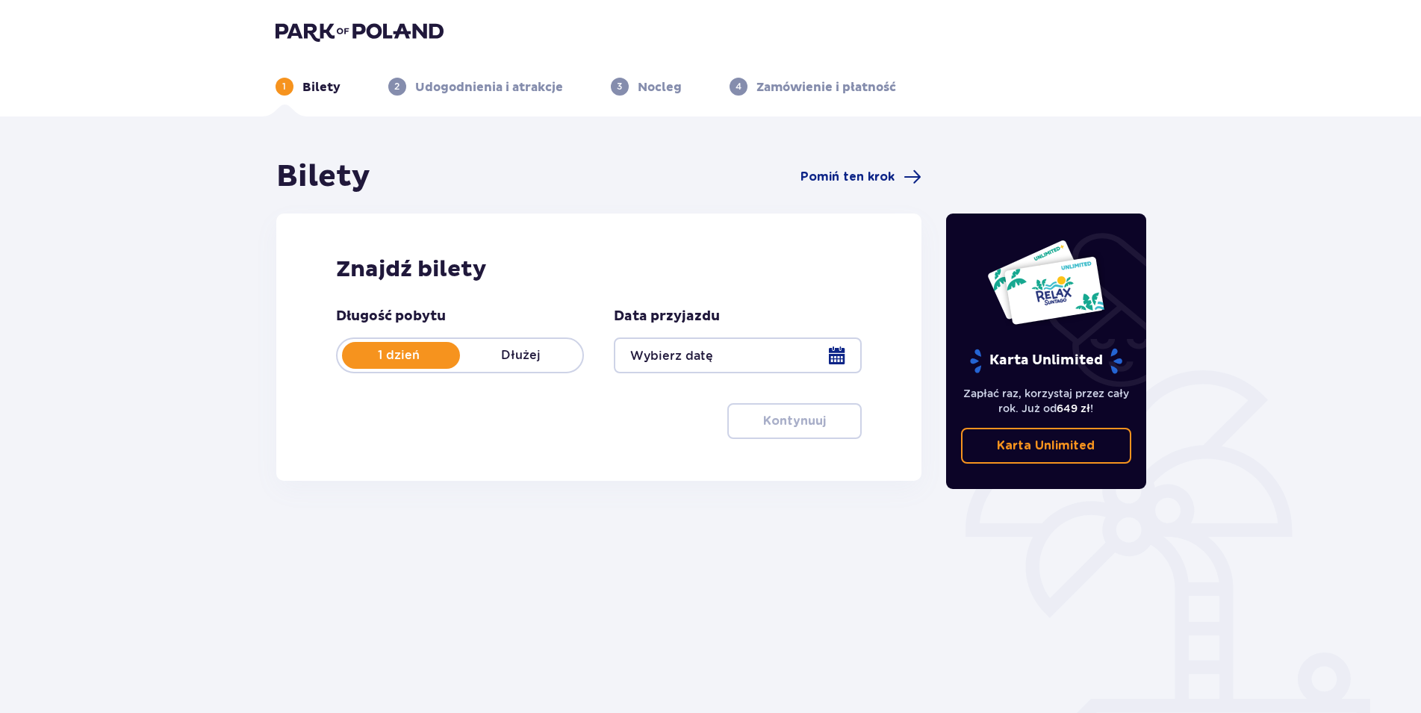
click at [834, 346] on div at bounding box center [738, 356] width 248 height 36
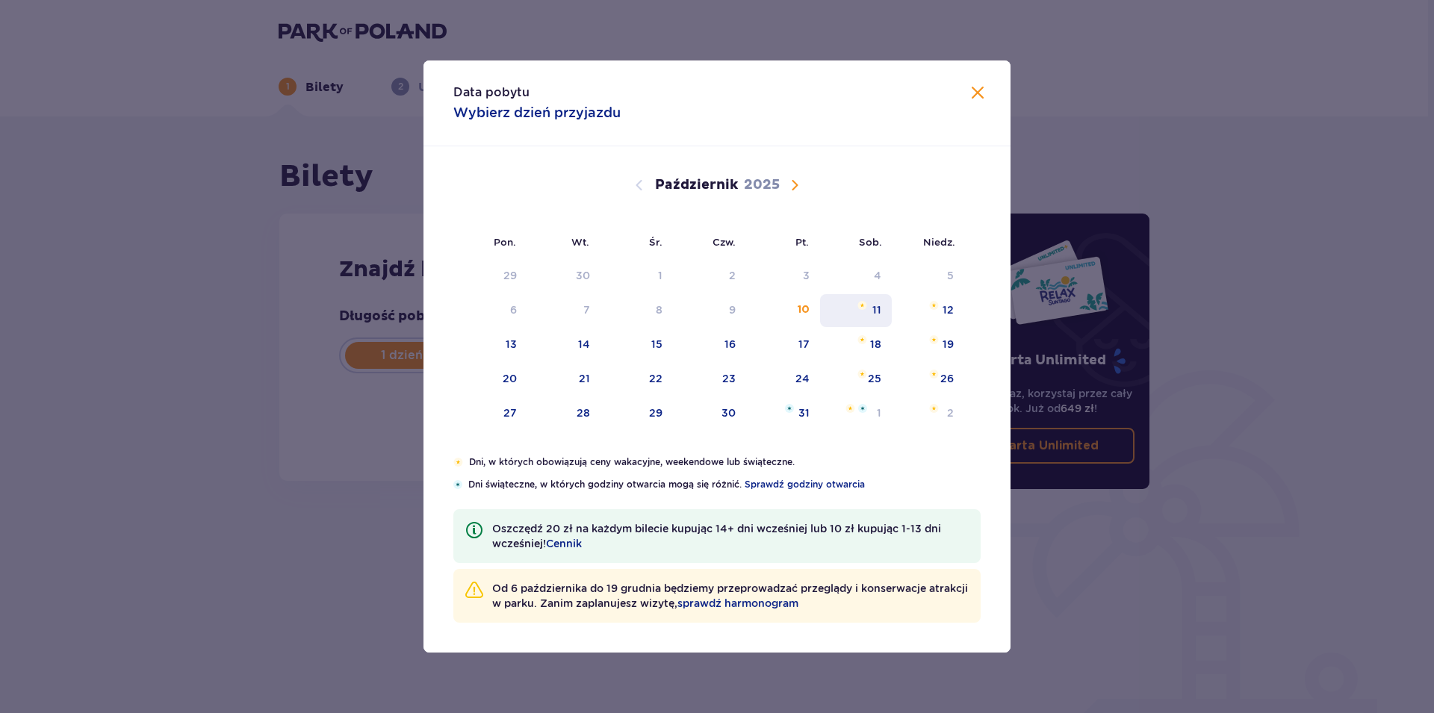
click at [870, 317] on div "11" at bounding box center [856, 310] width 72 height 33
type input "11.10.25"
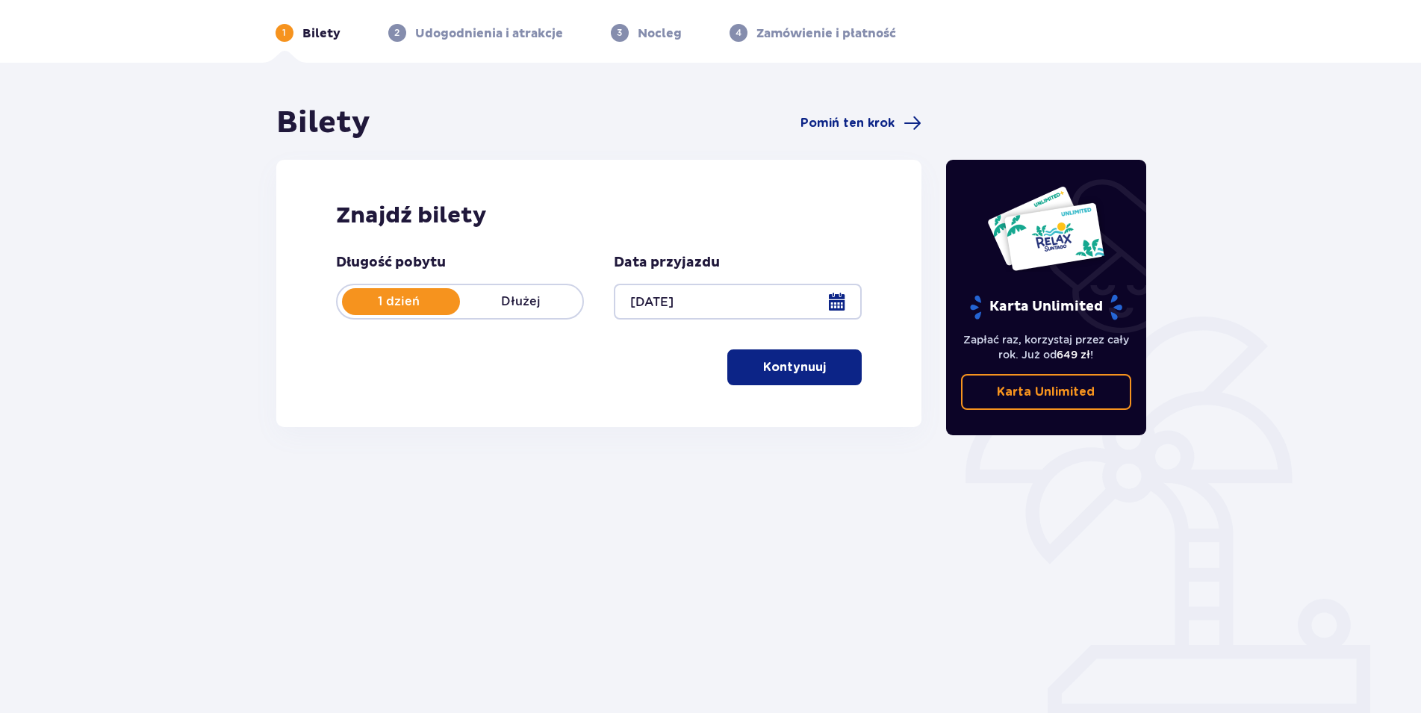
click at [775, 371] on p "Kontynuuj" at bounding box center [794, 367] width 63 height 16
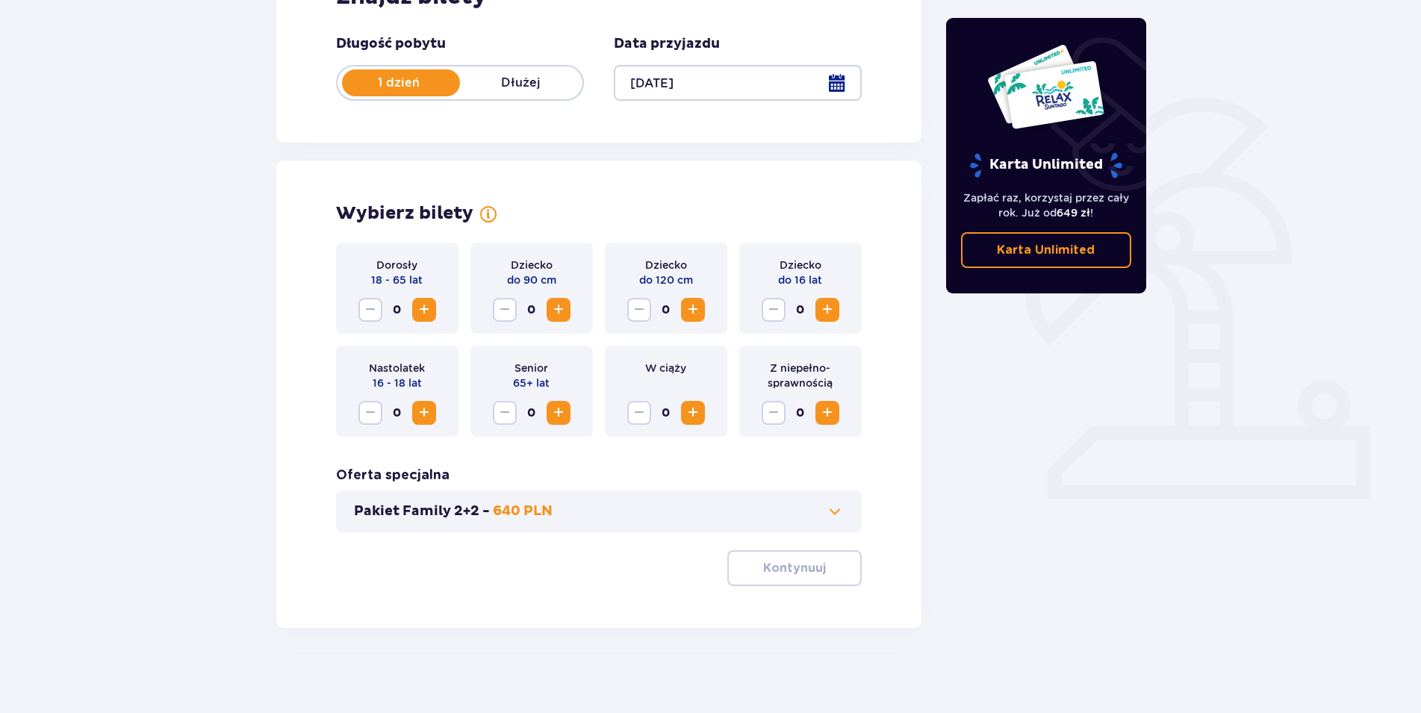
scroll to position [277, 0]
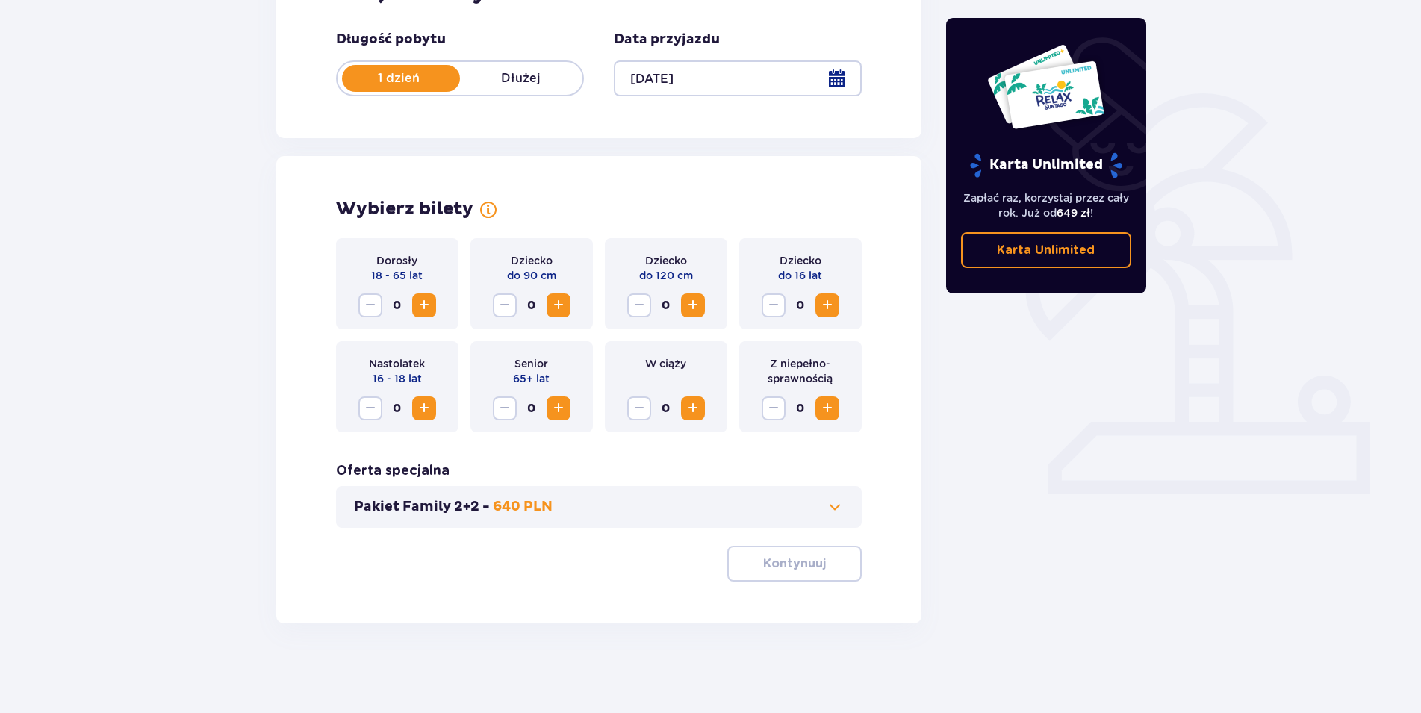
click at [423, 302] on span "Zwiększ" at bounding box center [424, 306] width 18 height 18
click at [834, 409] on span "Zwiększ" at bounding box center [828, 409] width 18 height 18
click at [429, 407] on span "Zwiększ" at bounding box center [424, 409] width 18 height 18
click at [816, 565] on button "Kontynuuj" at bounding box center [795, 564] width 134 height 36
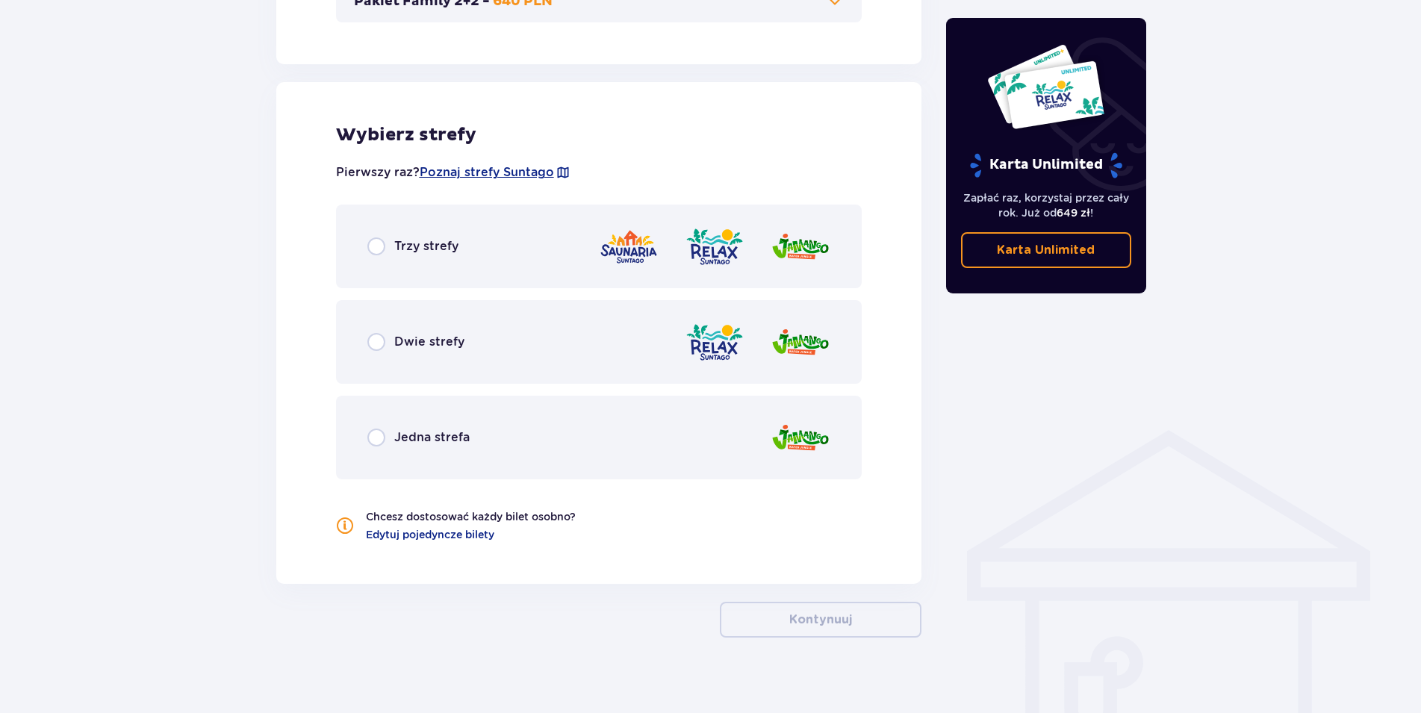
scroll to position [797, 0]
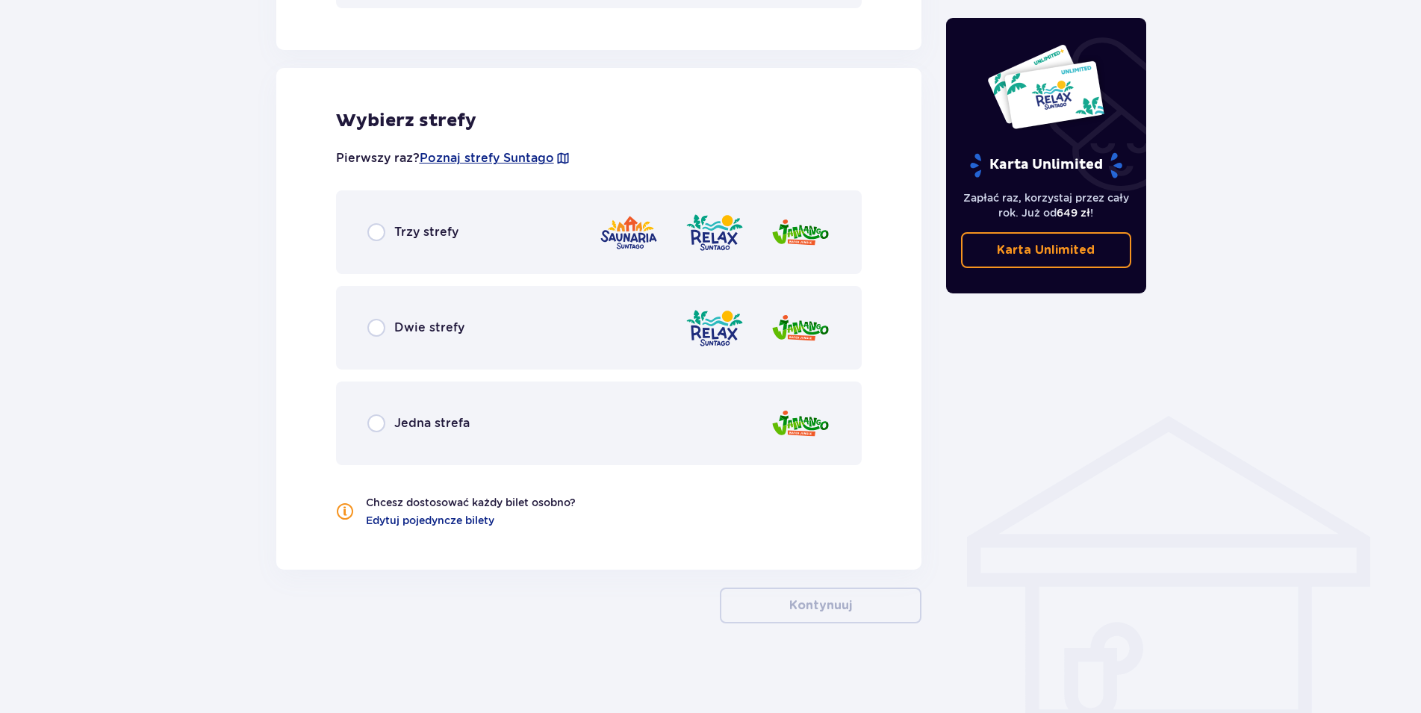
click at [436, 338] on div "Dwie strefy" at bounding box center [599, 328] width 527 height 84
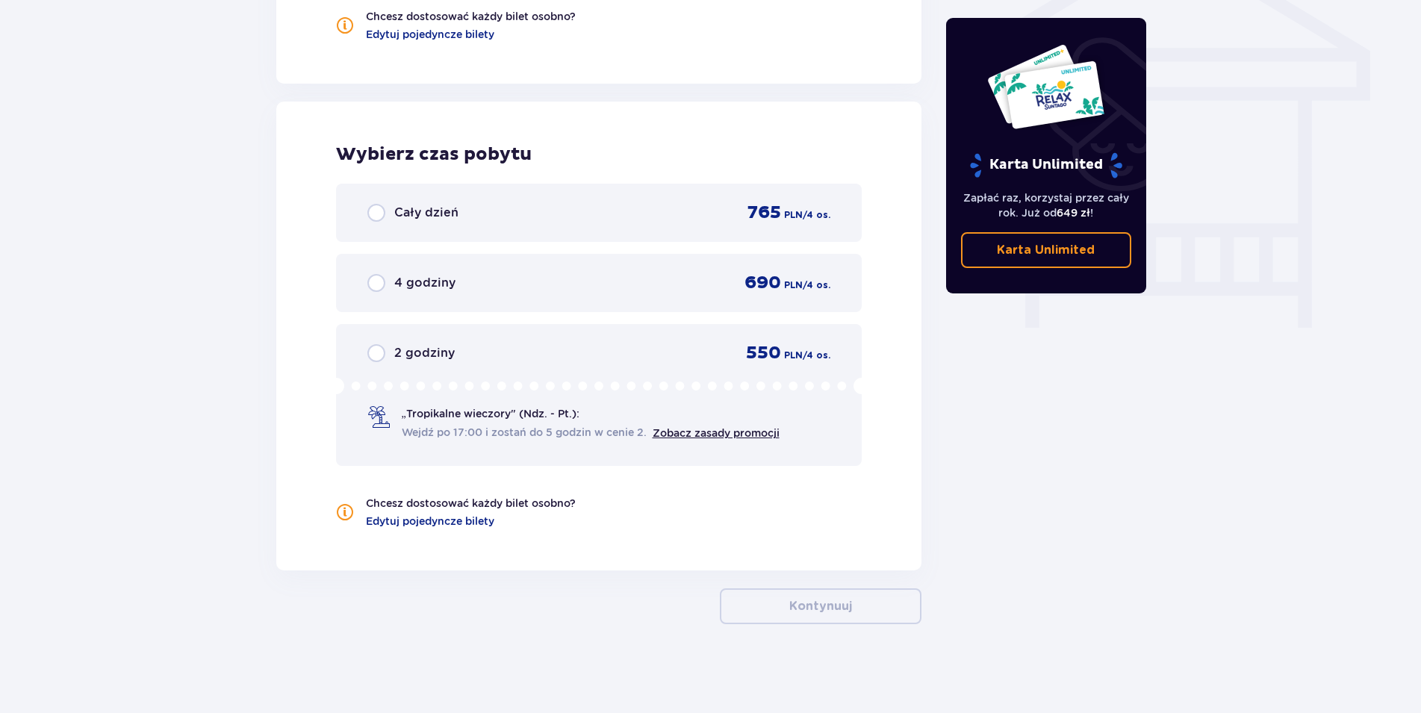
scroll to position [1284, 0]
click at [435, 214] on span "Cały dzień" at bounding box center [426, 212] width 64 height 16
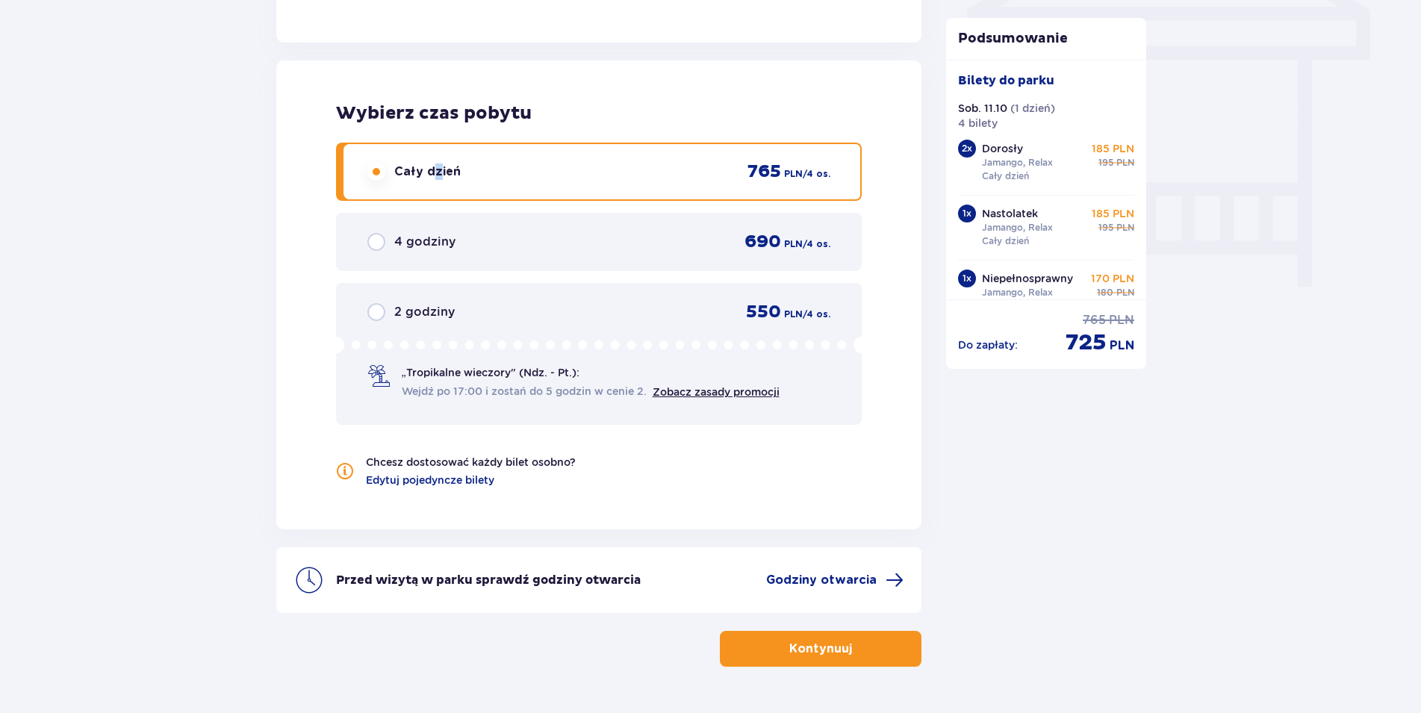
scroll to position [1360, 0]
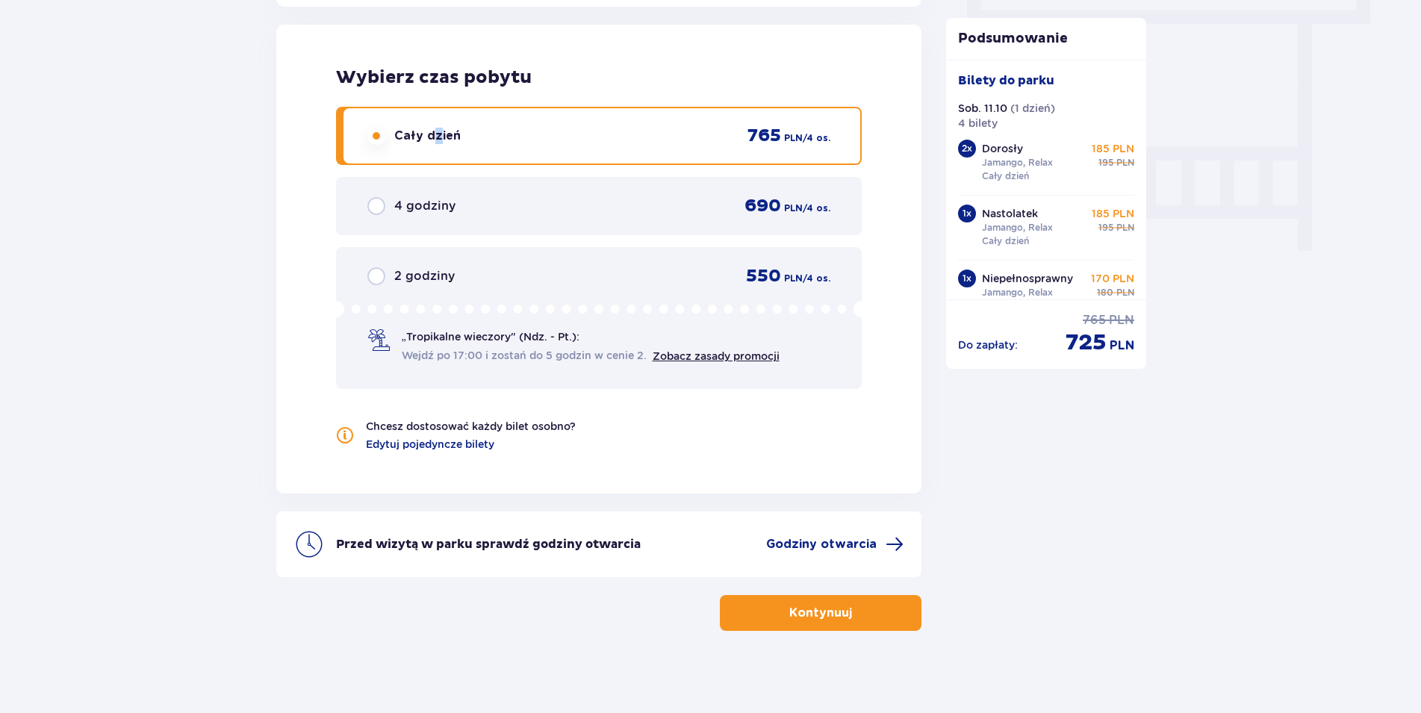
click at [836, 616] on p "Kontynuuj" at bounding box center [821, 613] width 63 height 16
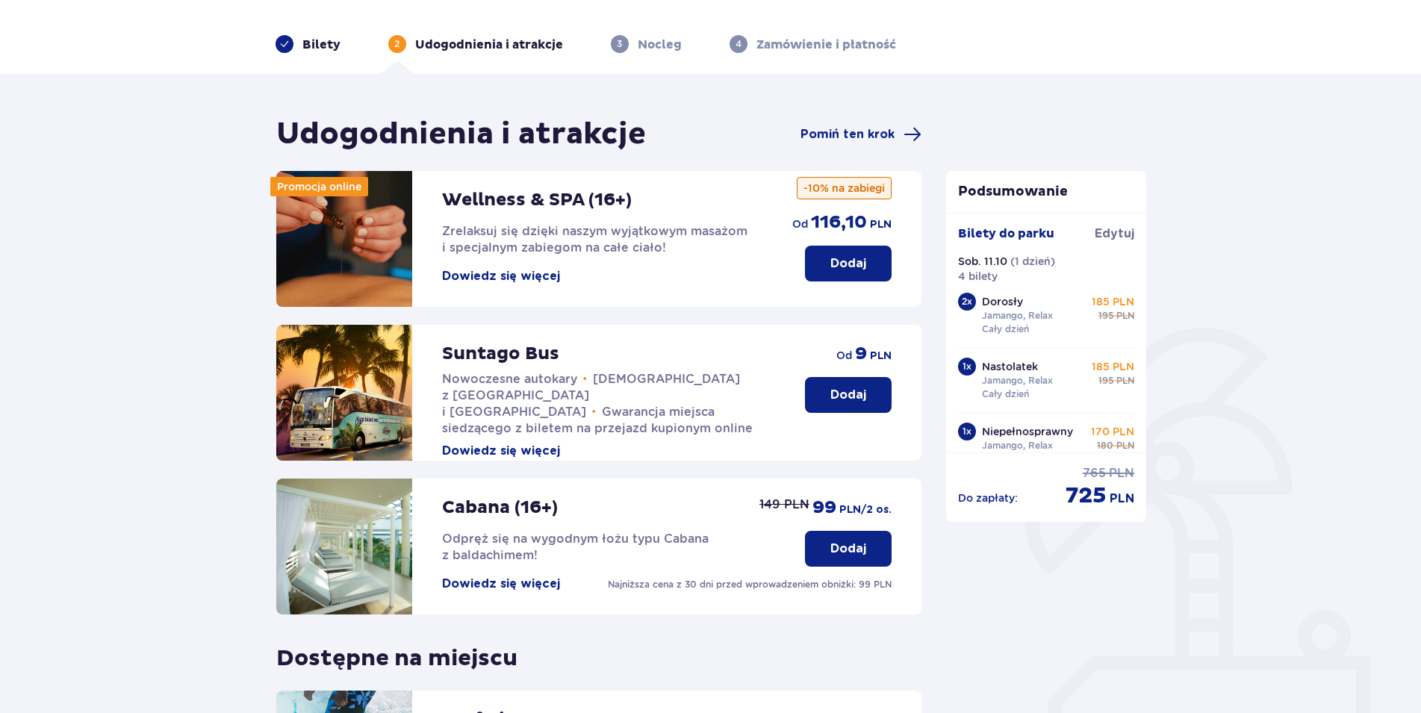
scroll to position [300, 0]
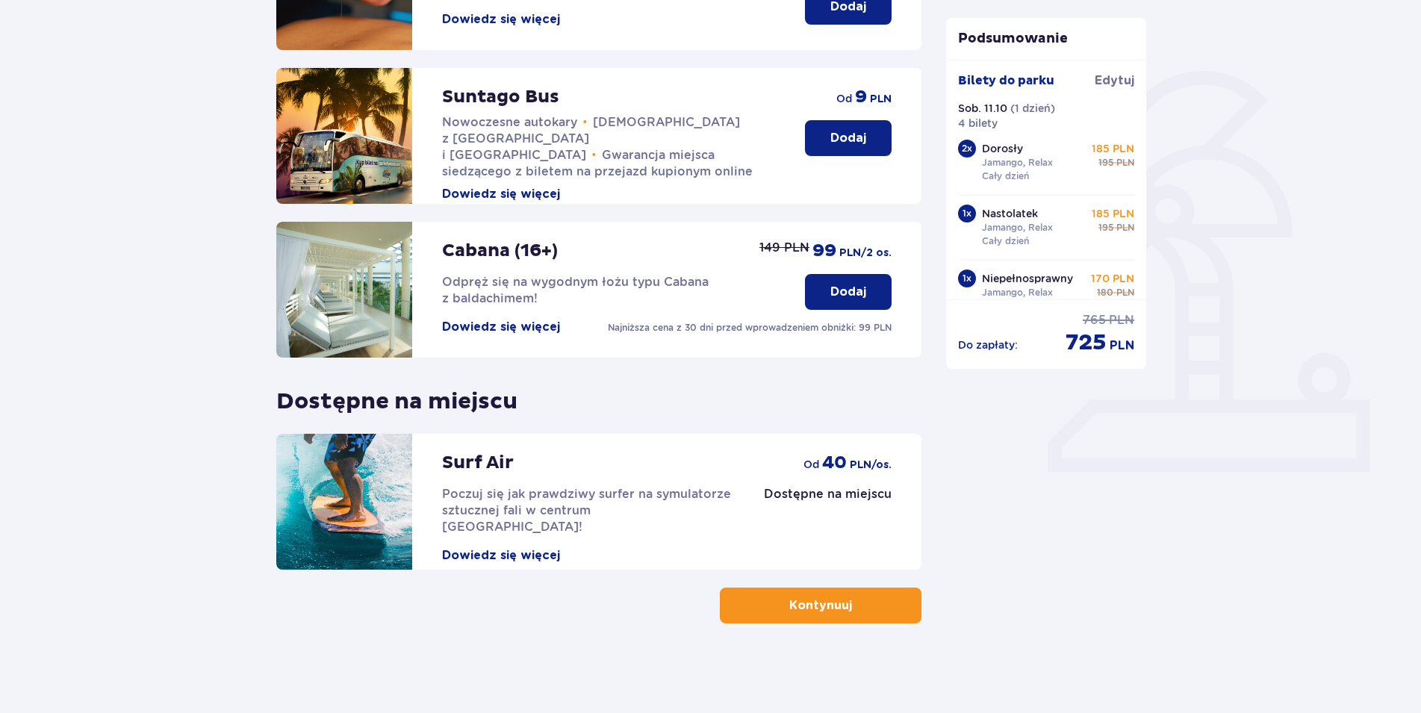
click at [836, 609] on p "Kontynuuj" at bounding box center [821, 606] width 63 height 16
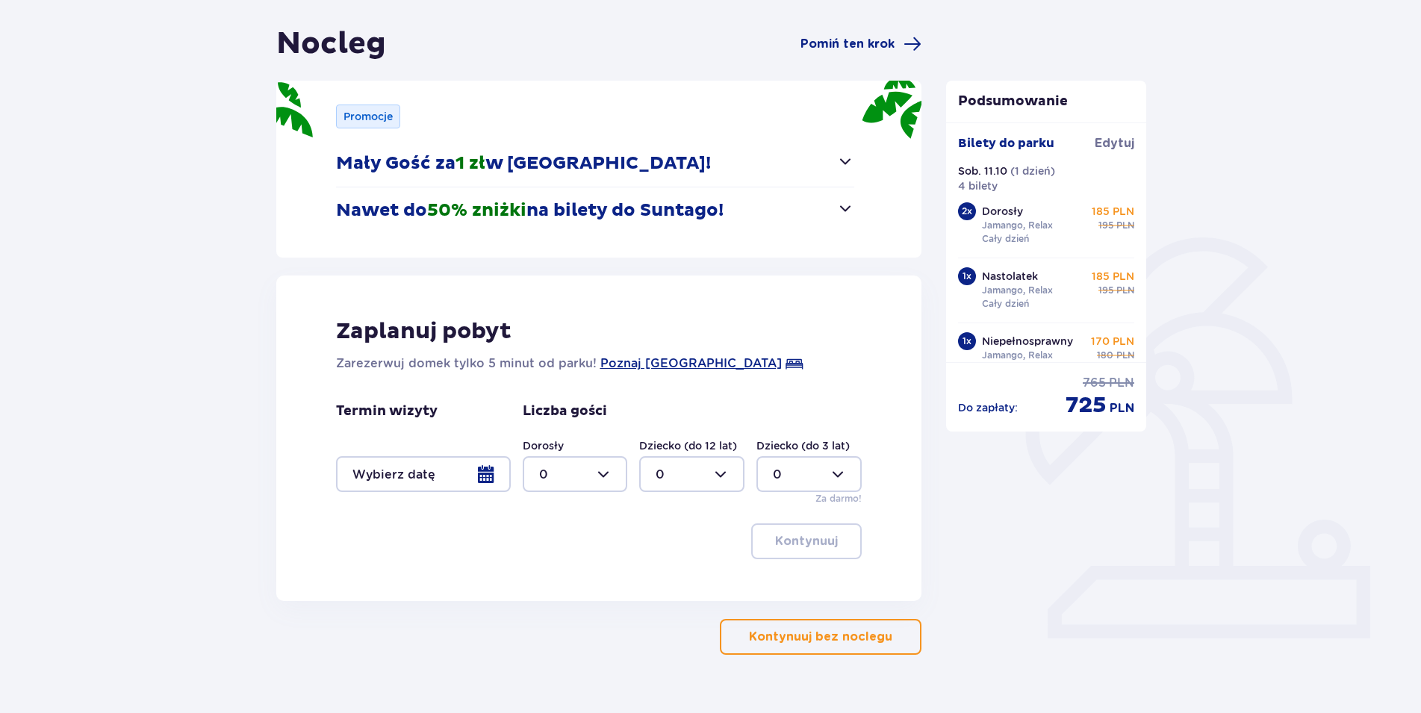
scroll to position [164, 0]
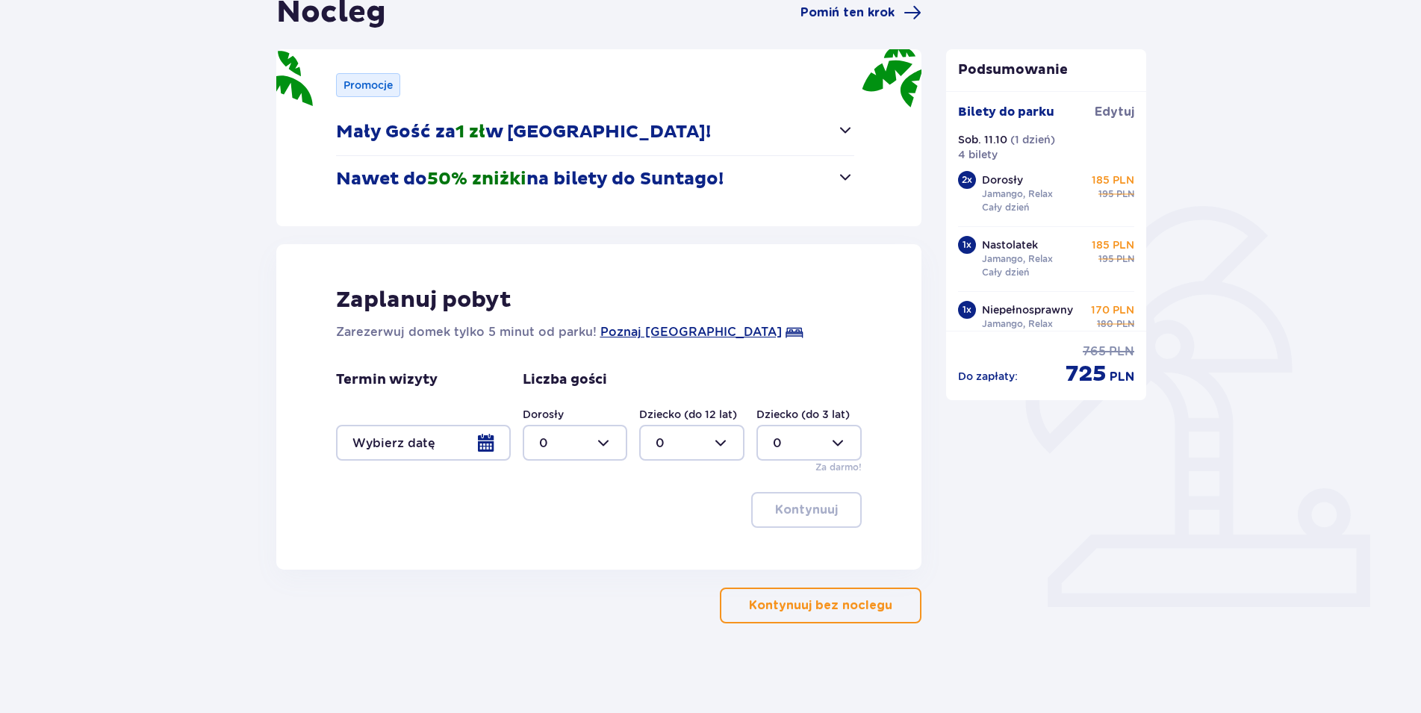
click at [822, 608] on p "Kontynuuj bez noclegu" at bounding box center [820, 606] width 143 height 16
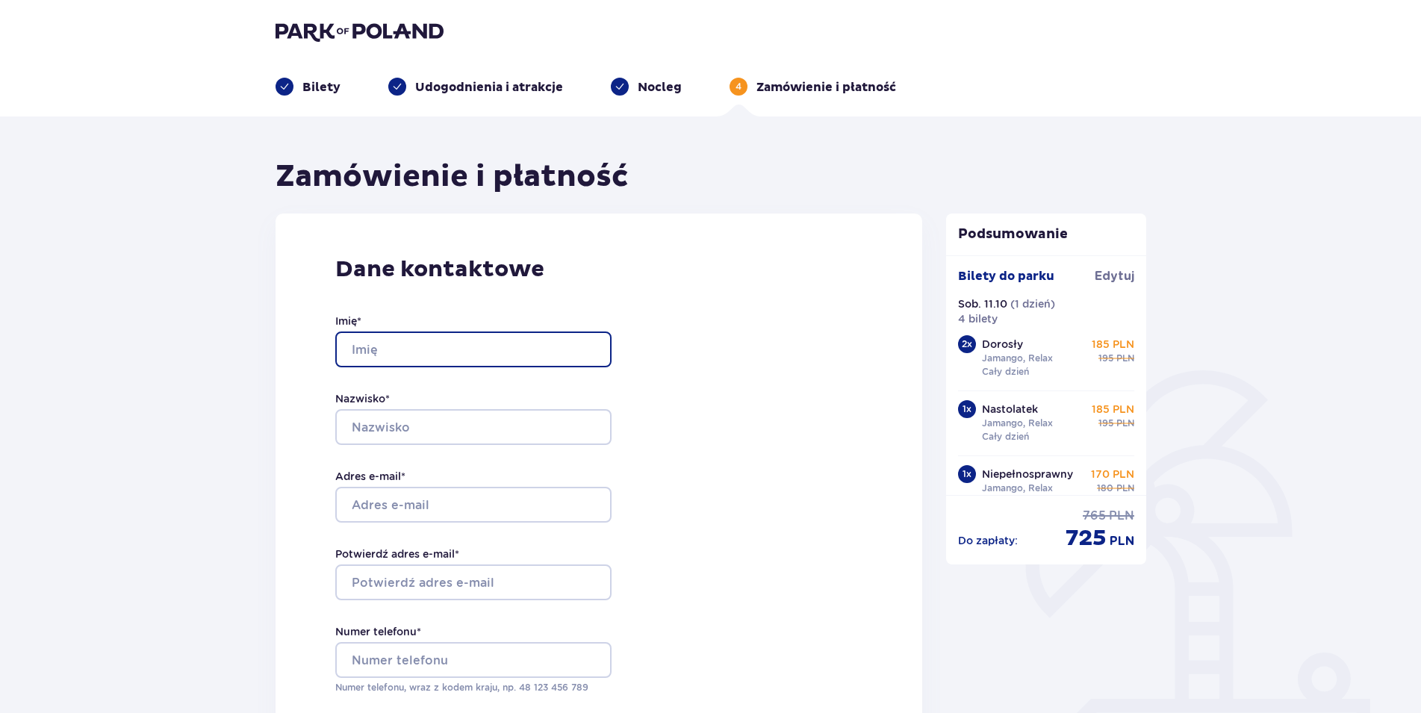
click at [423, 353] on input "Imię *" at bounding box center [473, 350] width 276 height 36
type input "Patrycja"
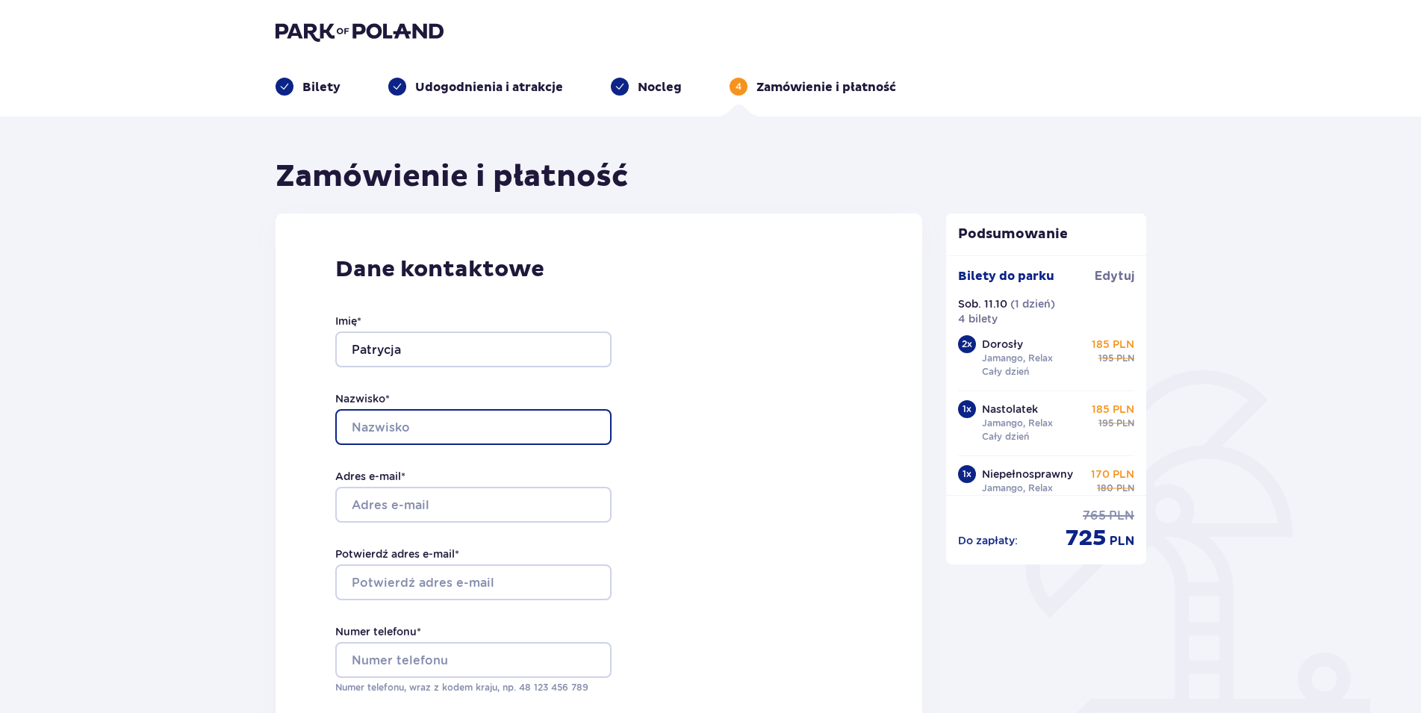
click at [416, 438] on input "Nazwisko *" at bounding box center [473, 427] width 276 height 36
type input "Maciejewska"
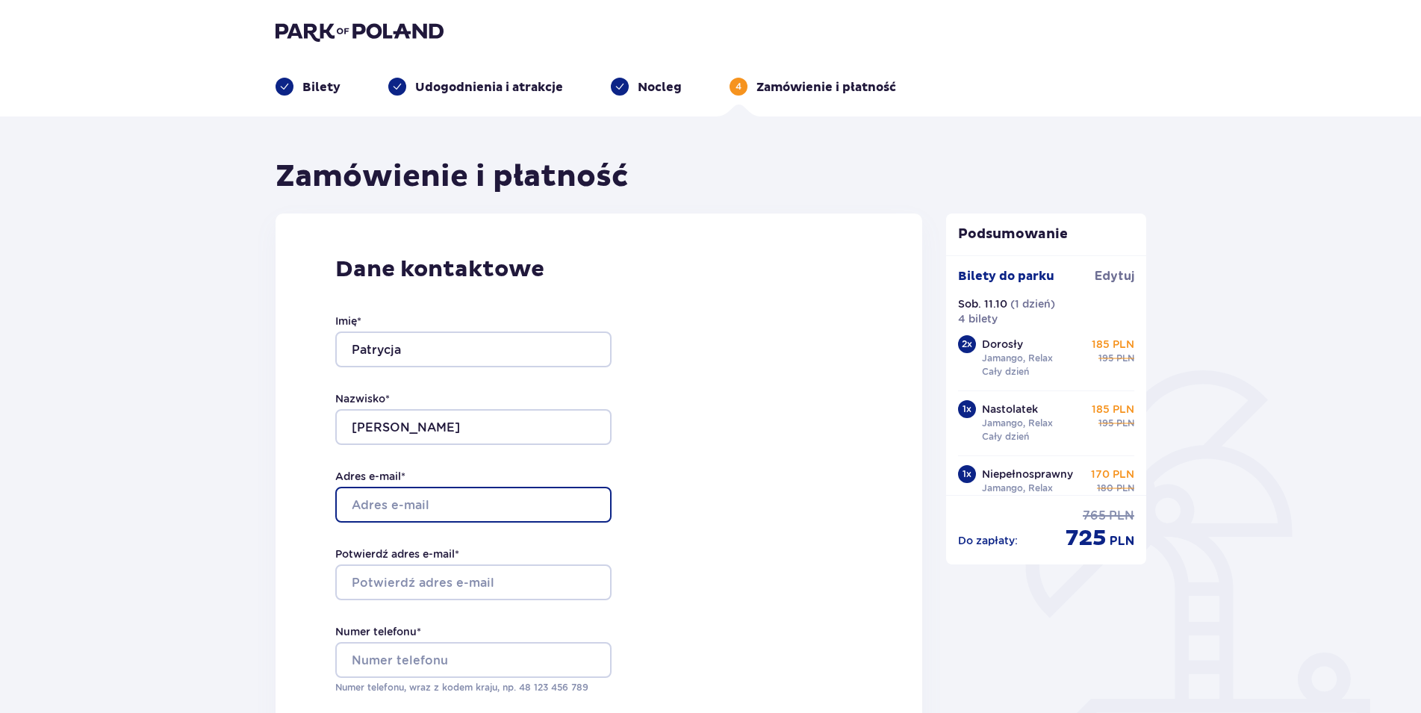
click at [444, 503] on input "Adres e-mail *" at bounding box center [473, 505] width 276 height 36
type input "[EMAIL_ADDRESS][DOMAIN_NAME]"
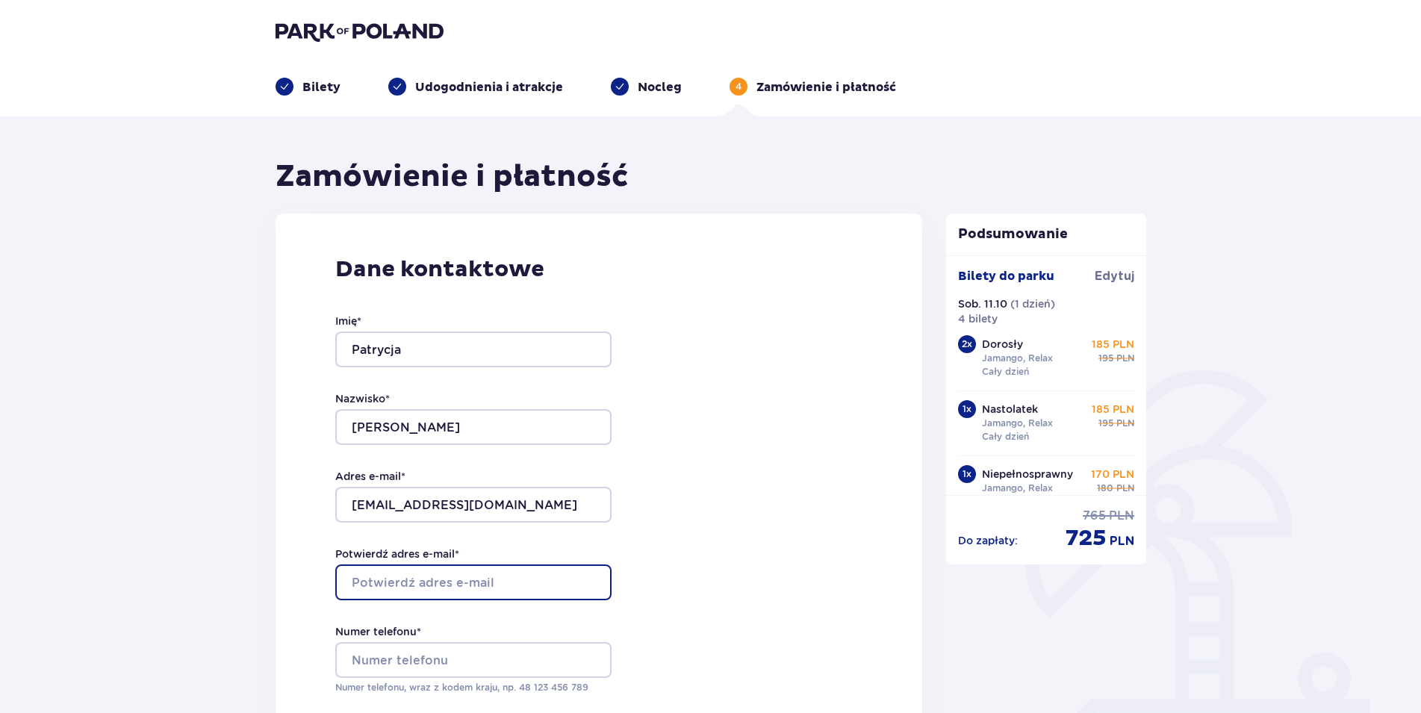
click at [445, 577] on input "Potwierdź adres e-mail *" at bounding box center [473, 583] width 276 height 36
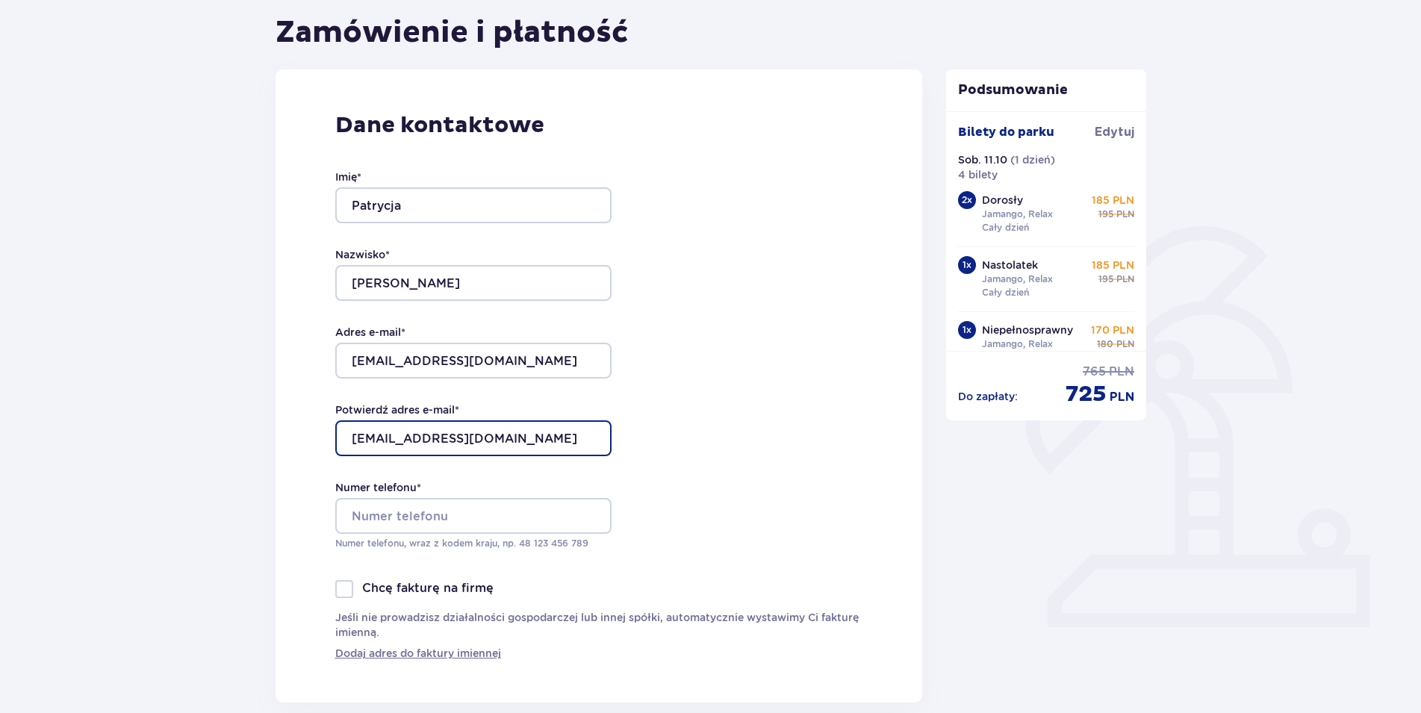
scroll to position [152, 0]
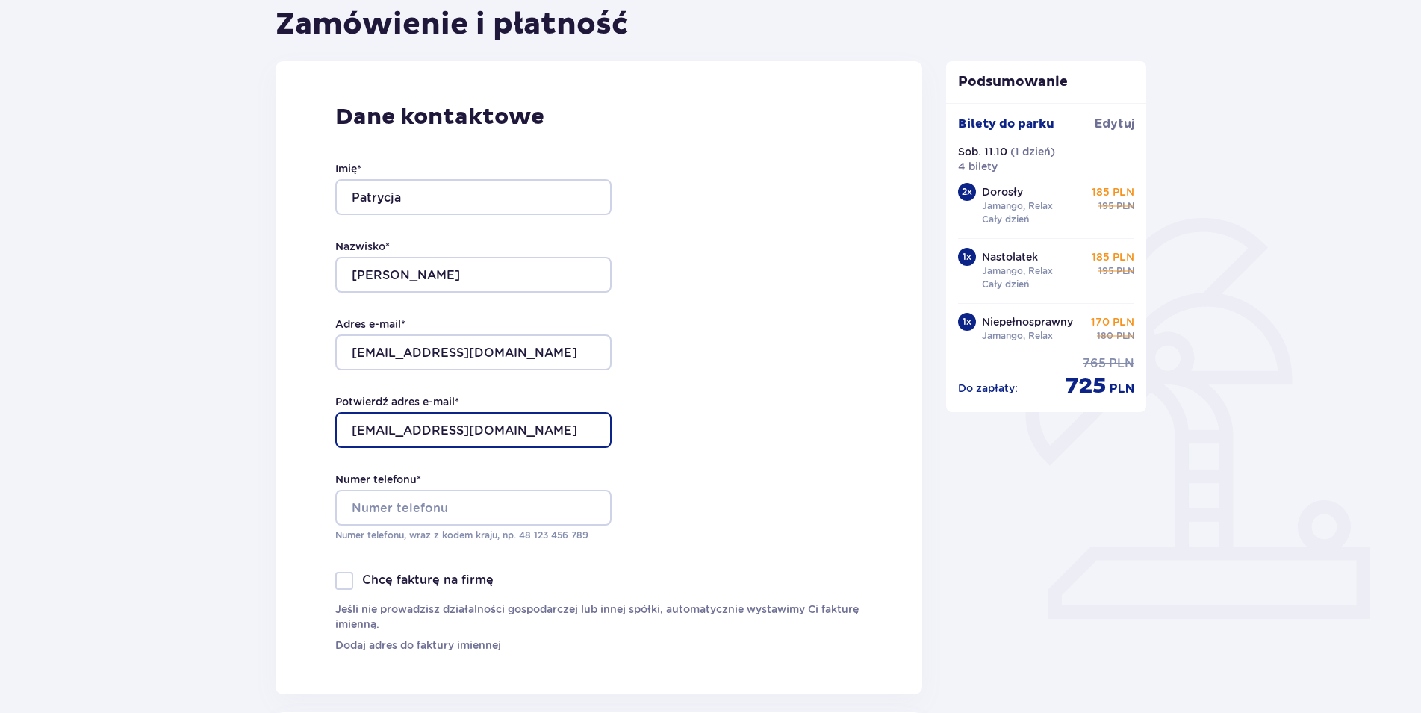
type input "[EMAIL_ADDRESS][DOMAIN_NAME]"
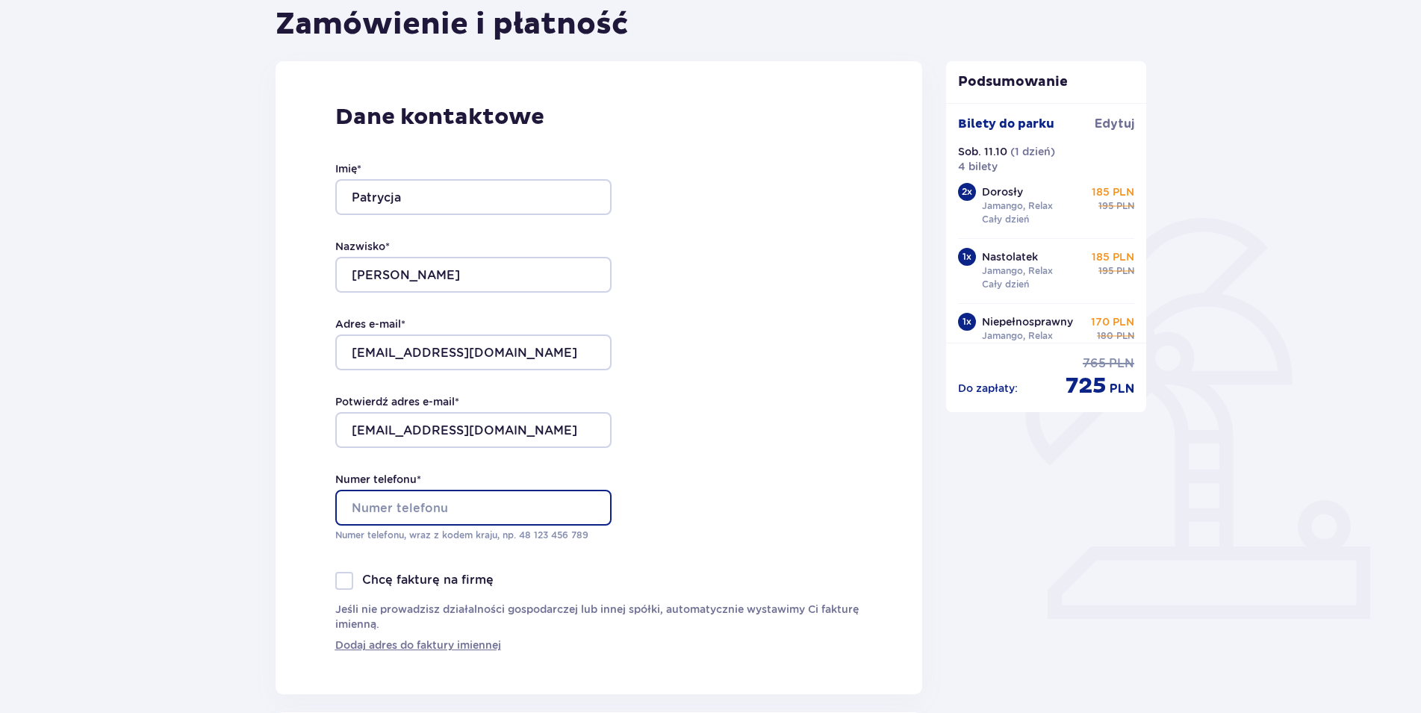
click at [433, 505] on input "Numer telefonu *" at bounding box center [473, 508] width 276 height 36
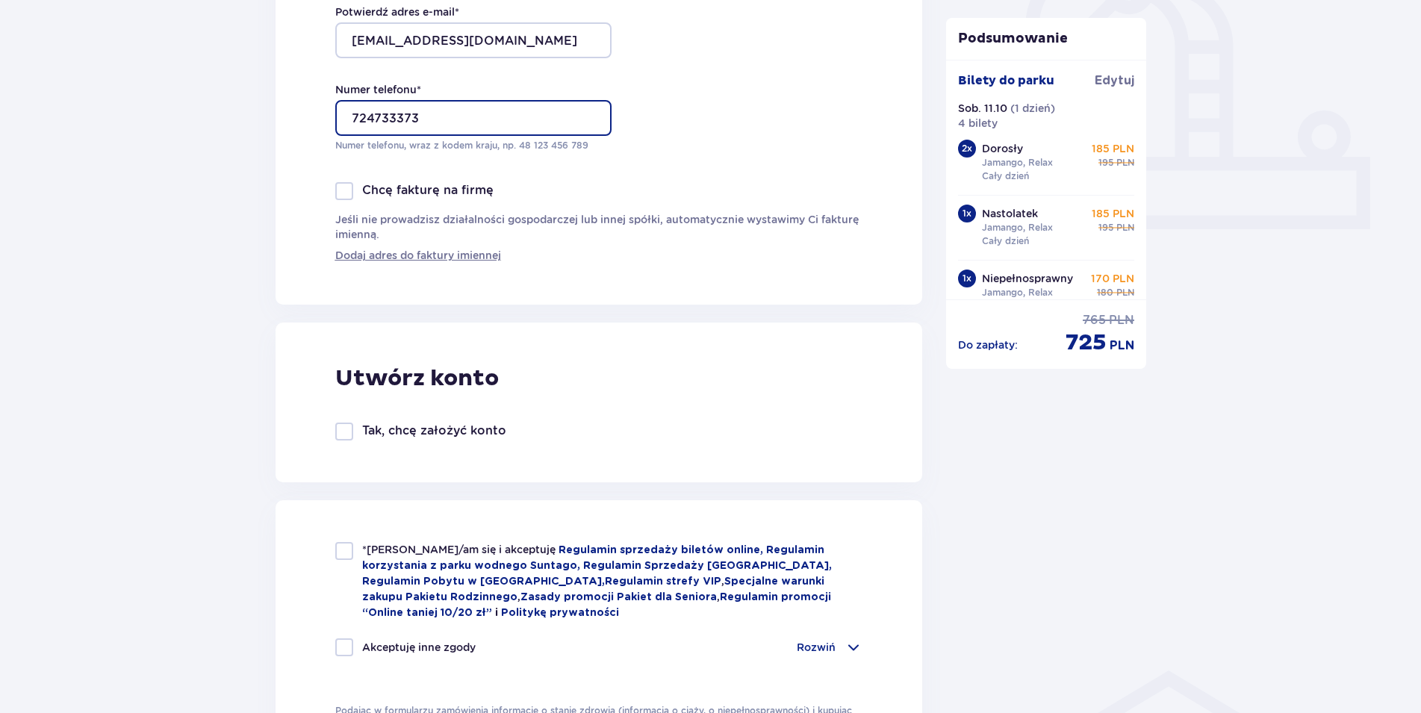
scroll to position [610, 0]
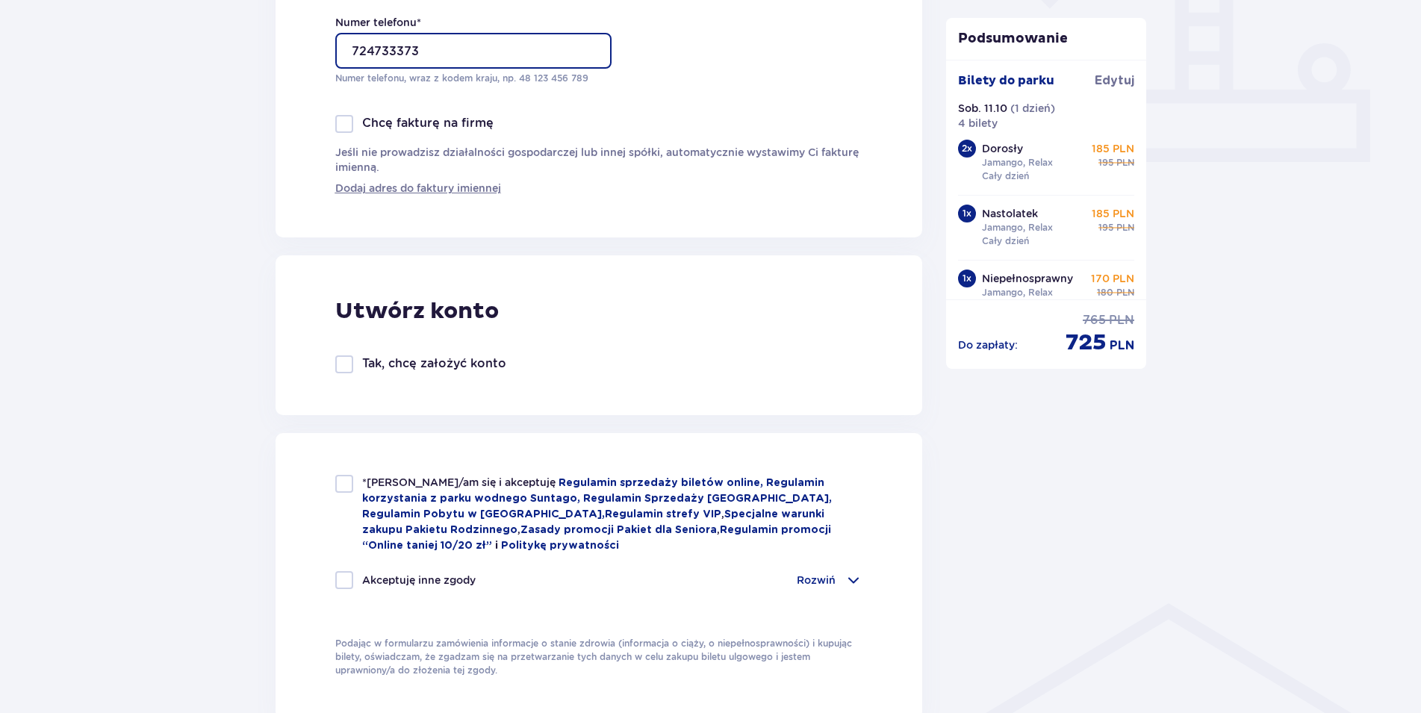
type input "724733373"
click at [344, 480] on div at bounding box center [344, 484] width 18 height 18
checkbox input "true"
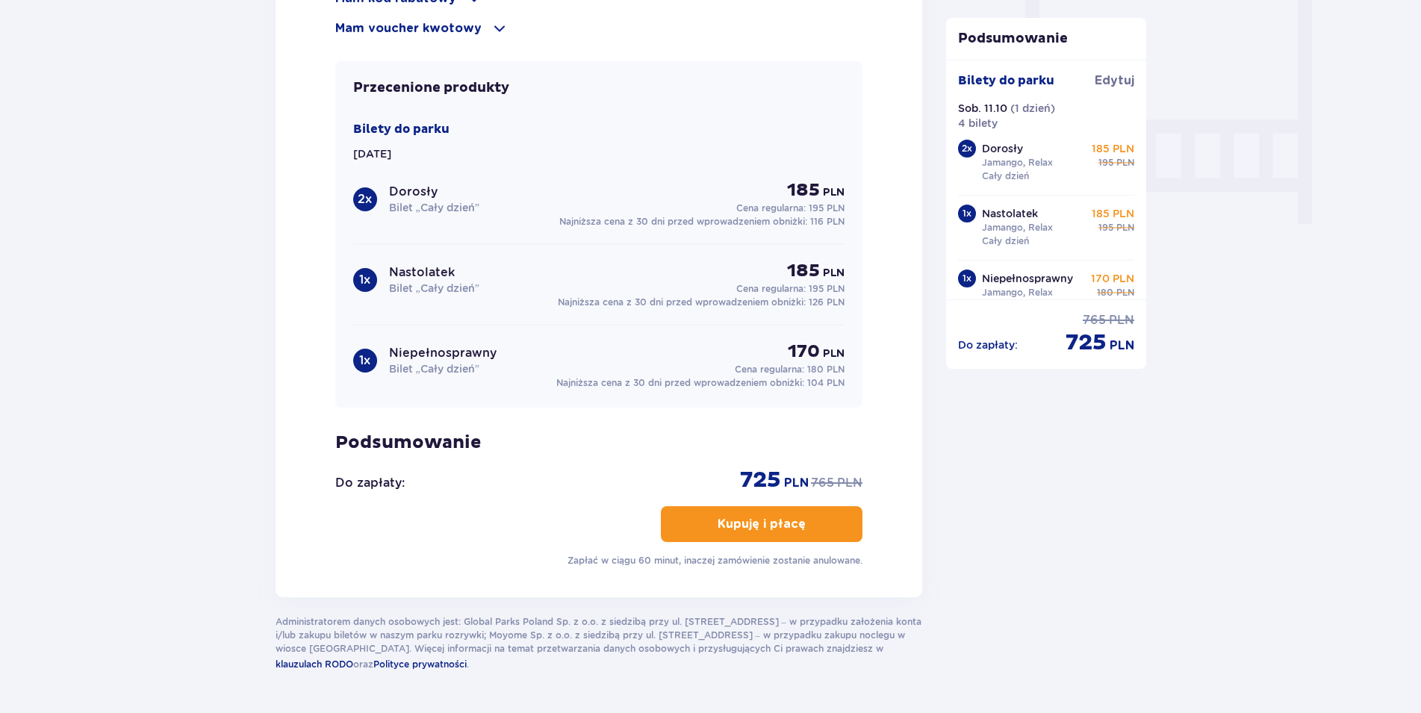
scroll to position [1432, 0]
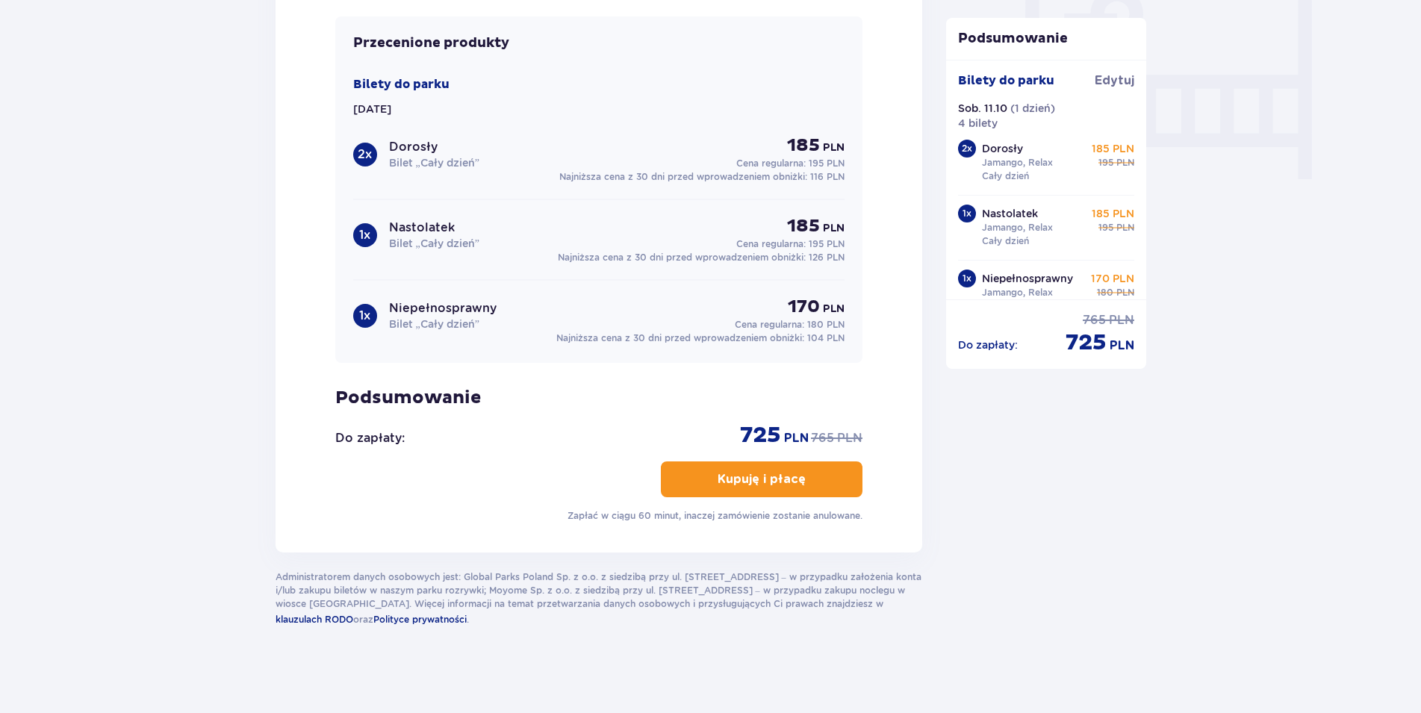
click at [751, 486] on button "Kupuję i płacę" at bounding box center [762, 480] width 202 height 36
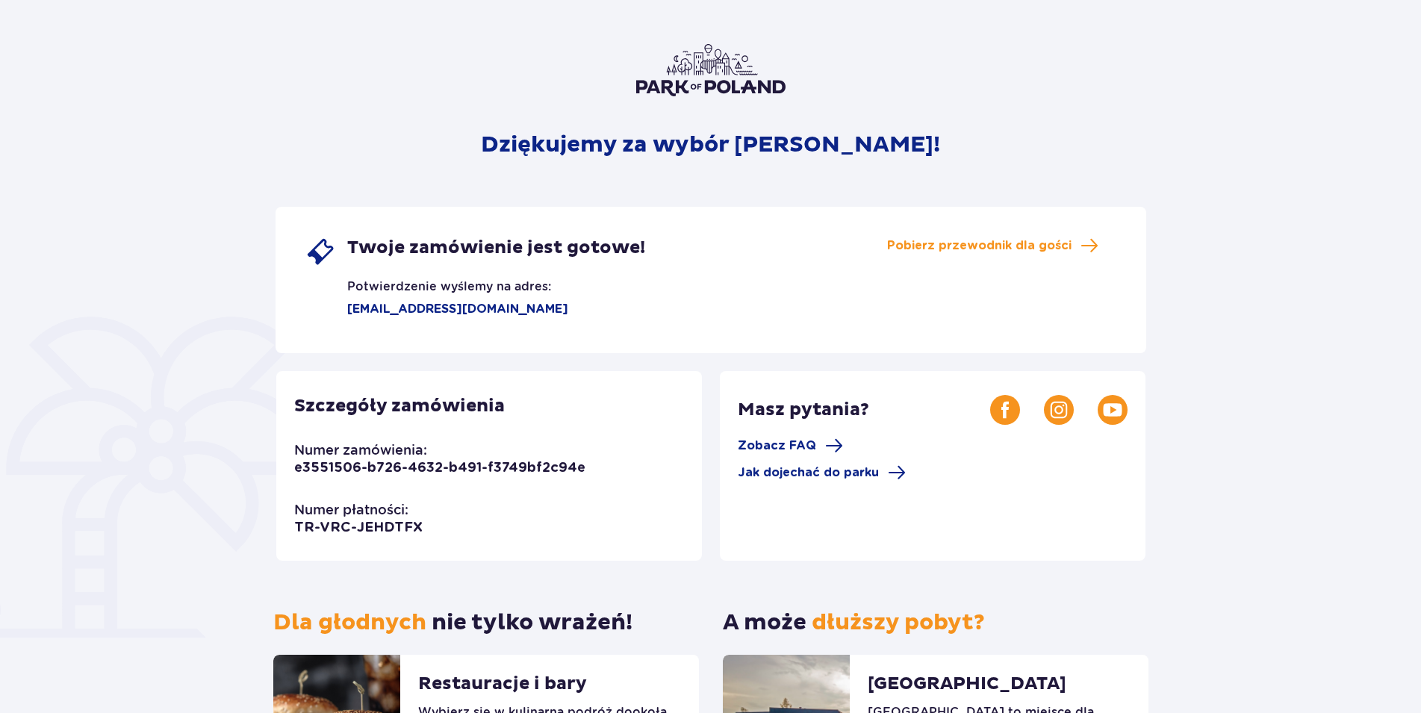
scroll to position [76, 0]
